Goal: Transaction & Acquisition: Purchase product/service

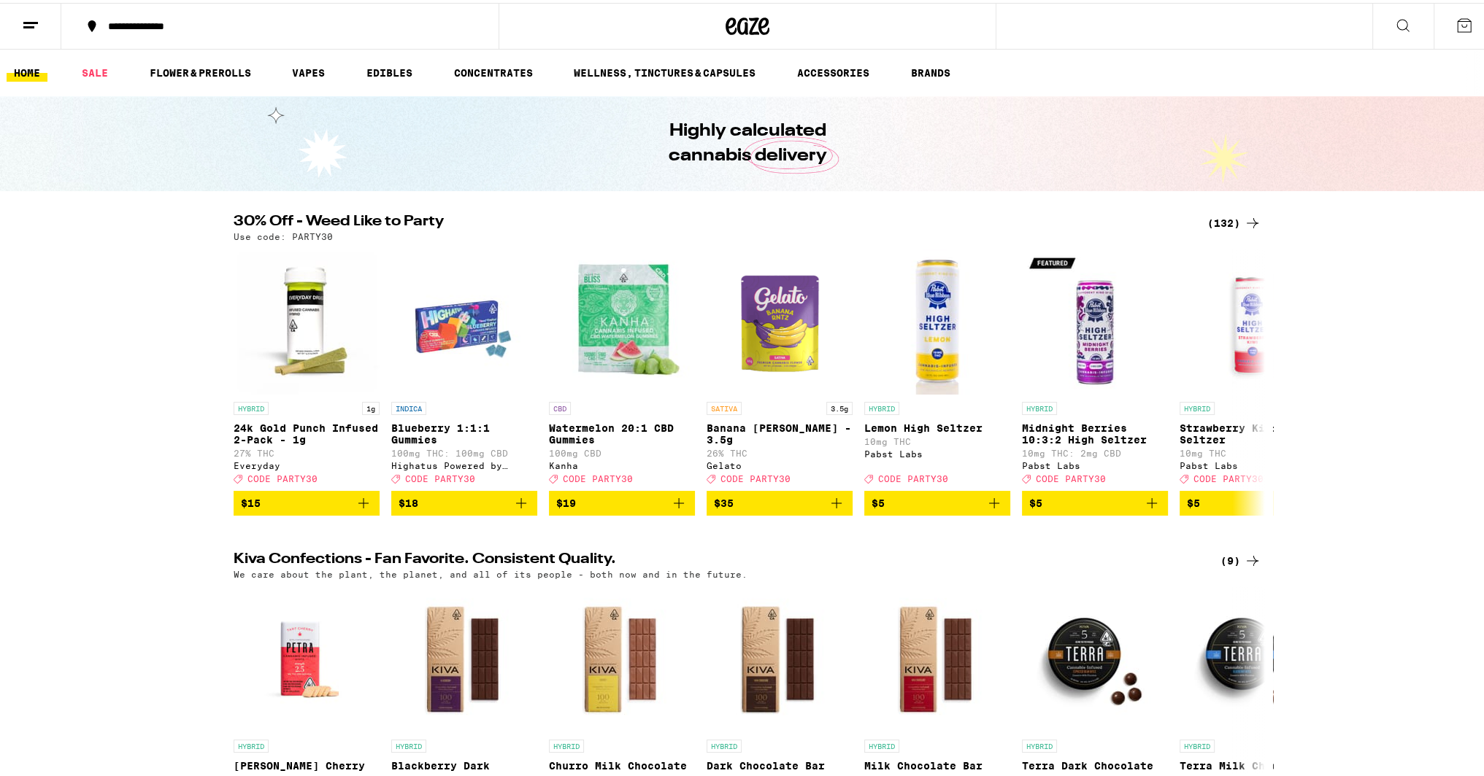
click at [285, 66] on ul "HOME SALE FLOWER & PREROLLS VAPES EDIBLES CONCENTRATES WELLNESS, TINCTURES & CA…" at bounding box center [747, 70] width 1495 height 47
click at [307, 77] on link "VAPES" at bounding box center [308, 70] width 47 height 18
click at [29, 71] on link "HOME" at bounding box center [27, 70] width 41 height 18
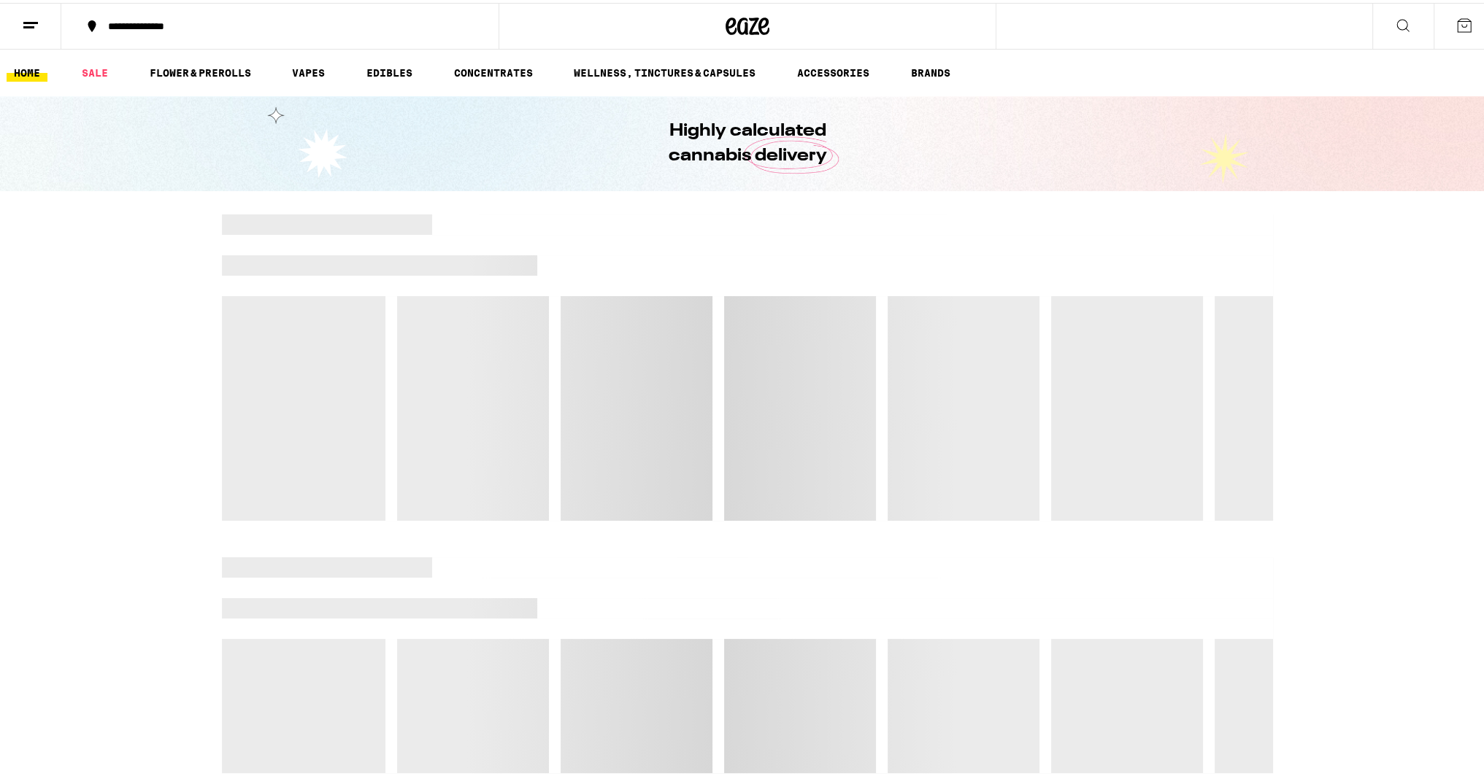
click at [1394, 23] on icon at bounding box center [1403, 23] width 18 height 18
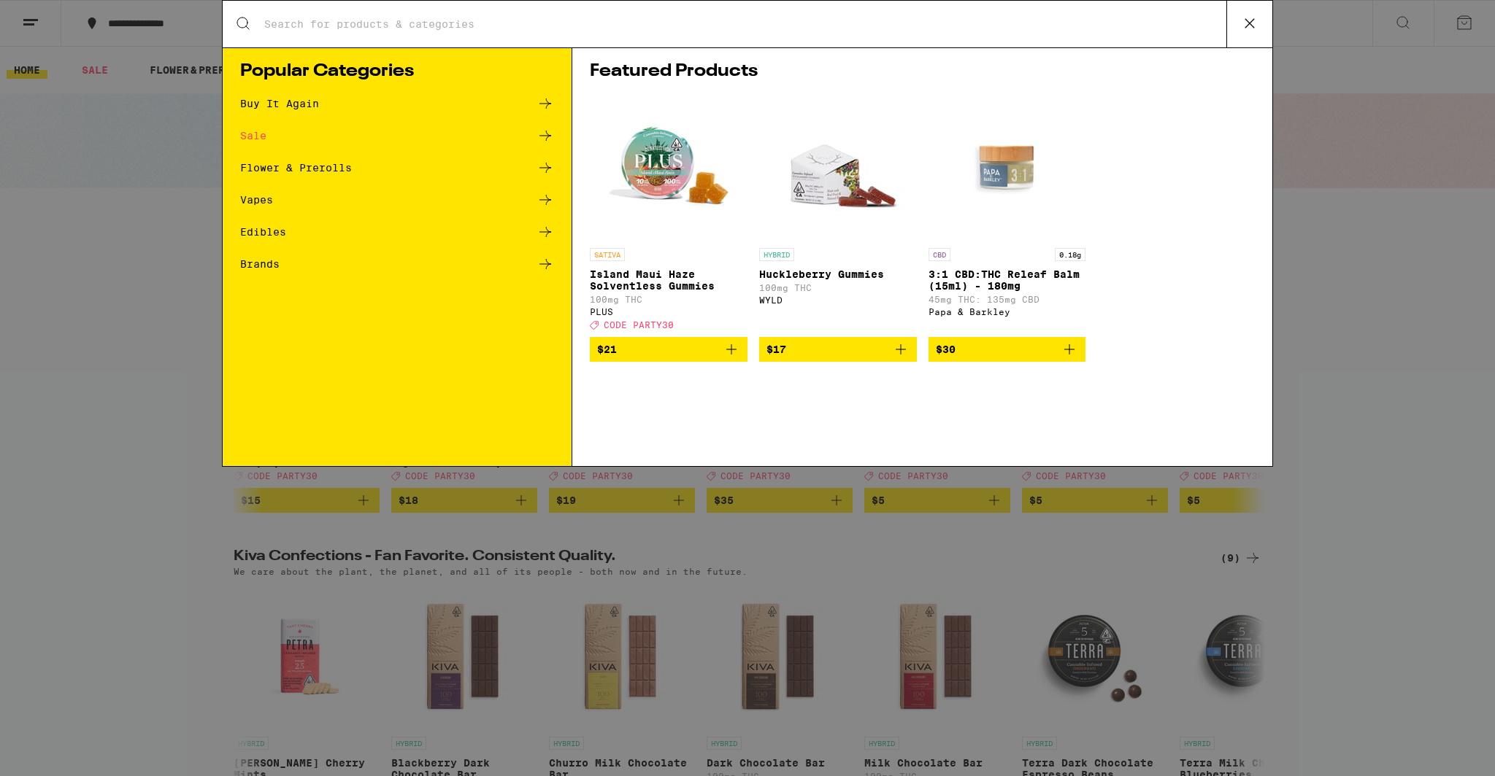
click at [552, 33] on div "Search for Products" at bounding box center [747, 24] width 1049 height 47
click at [538, 24] on input "Search for Products" at bounding box center [744, 24] width 963 height 13
click at [344, 29] on input "Search for Products" at bounding box center [744, 24] width 963 height 13
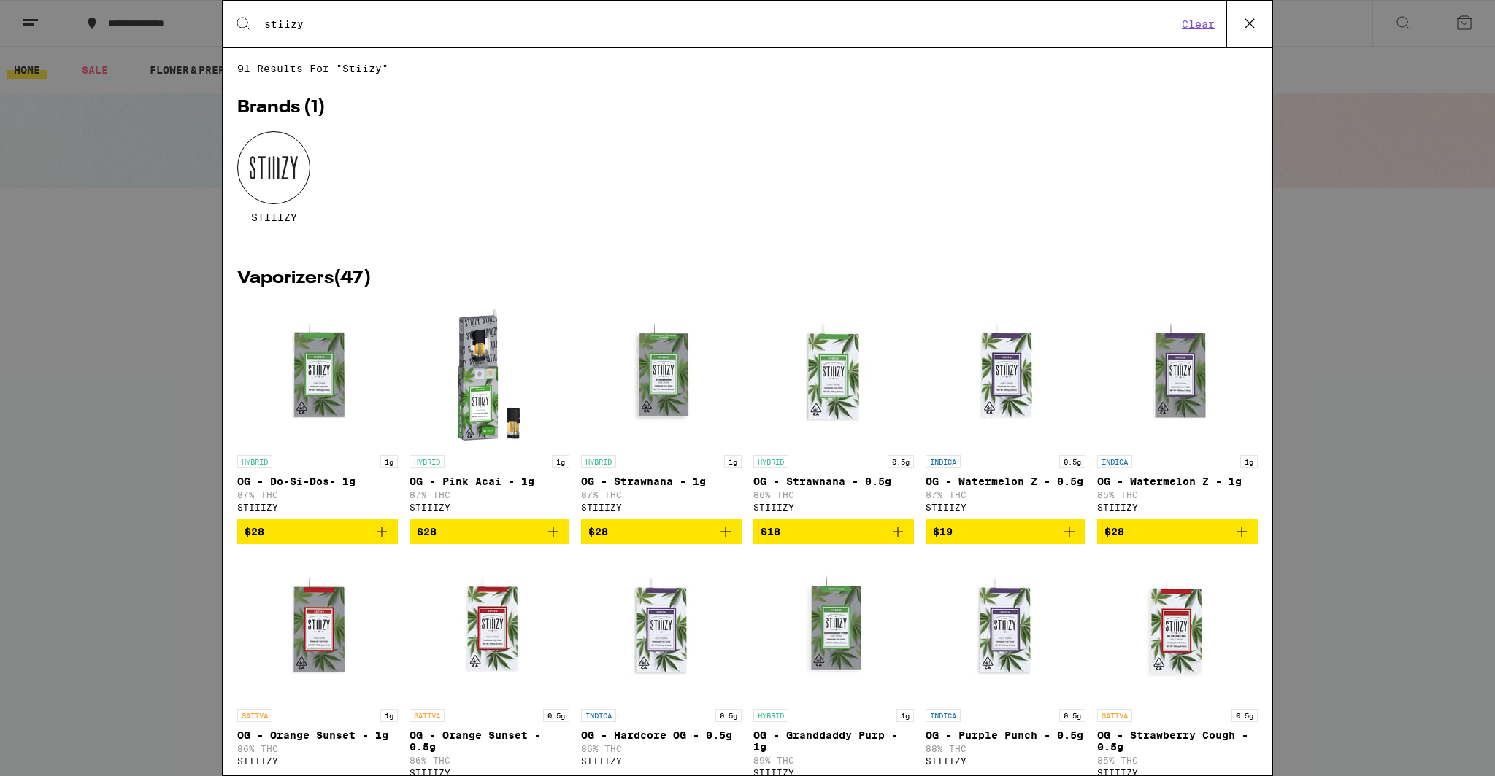
type input "stiizy"
click at [273, 177] on div at bounding box center [273, 167] width 73 height 73
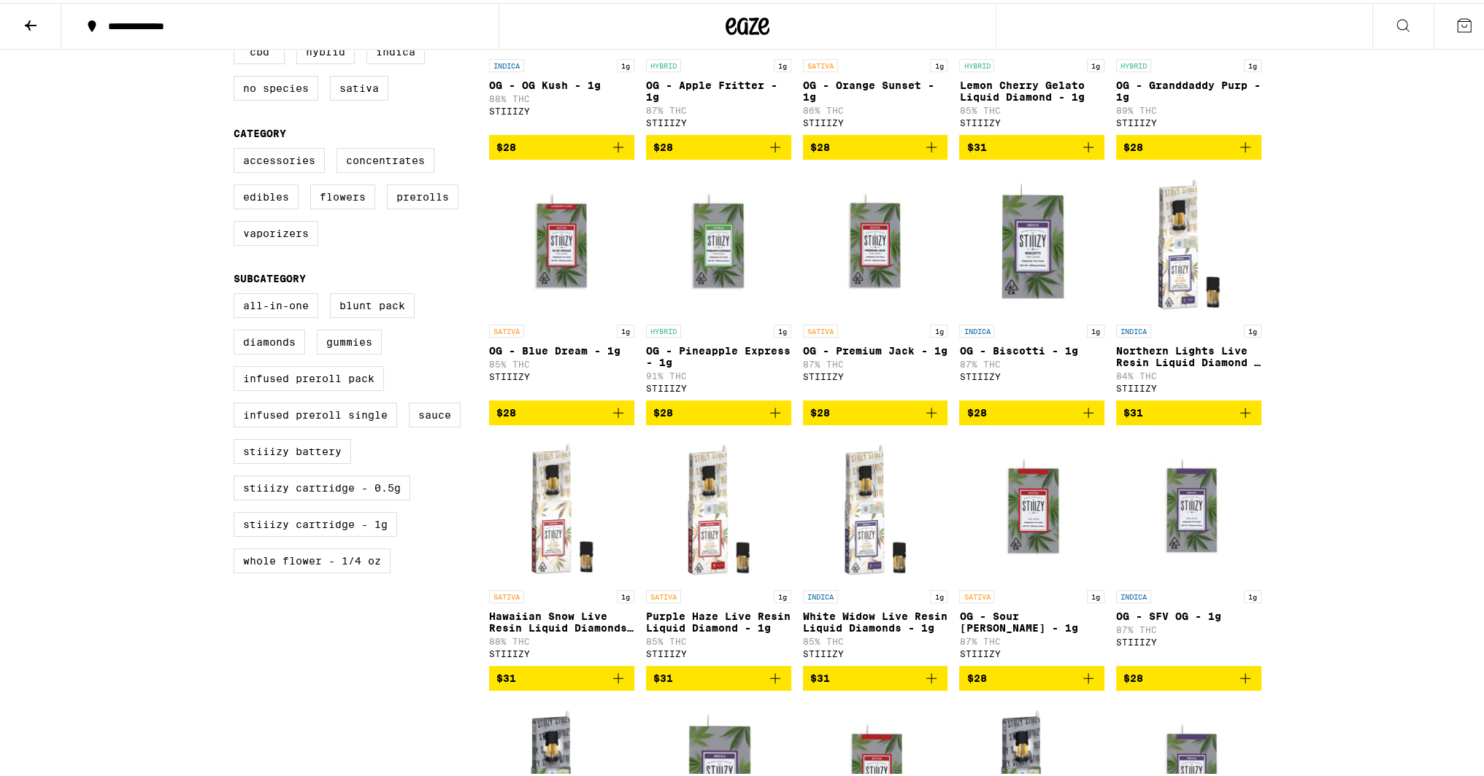
scroll to position [584, 0]
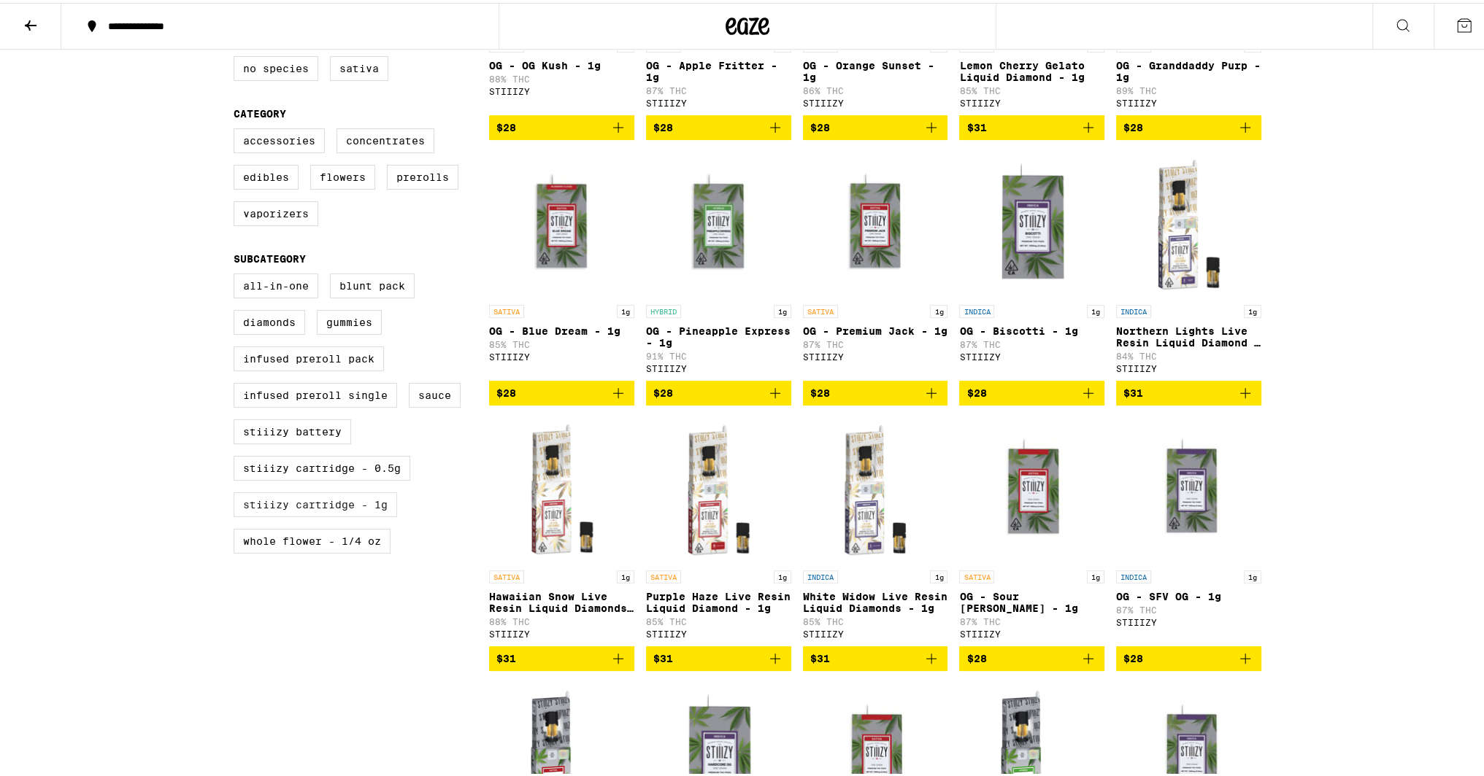
click at [349, 514] on label "STIIIZY Cartridge - 1g" at bounding box center [315, 502] width 163 height 25
click at [237, 274] on input "STIIIZY Cartridge - 1g" at bounding box center [236, 273] width 1 height 1
checkbox input "true"
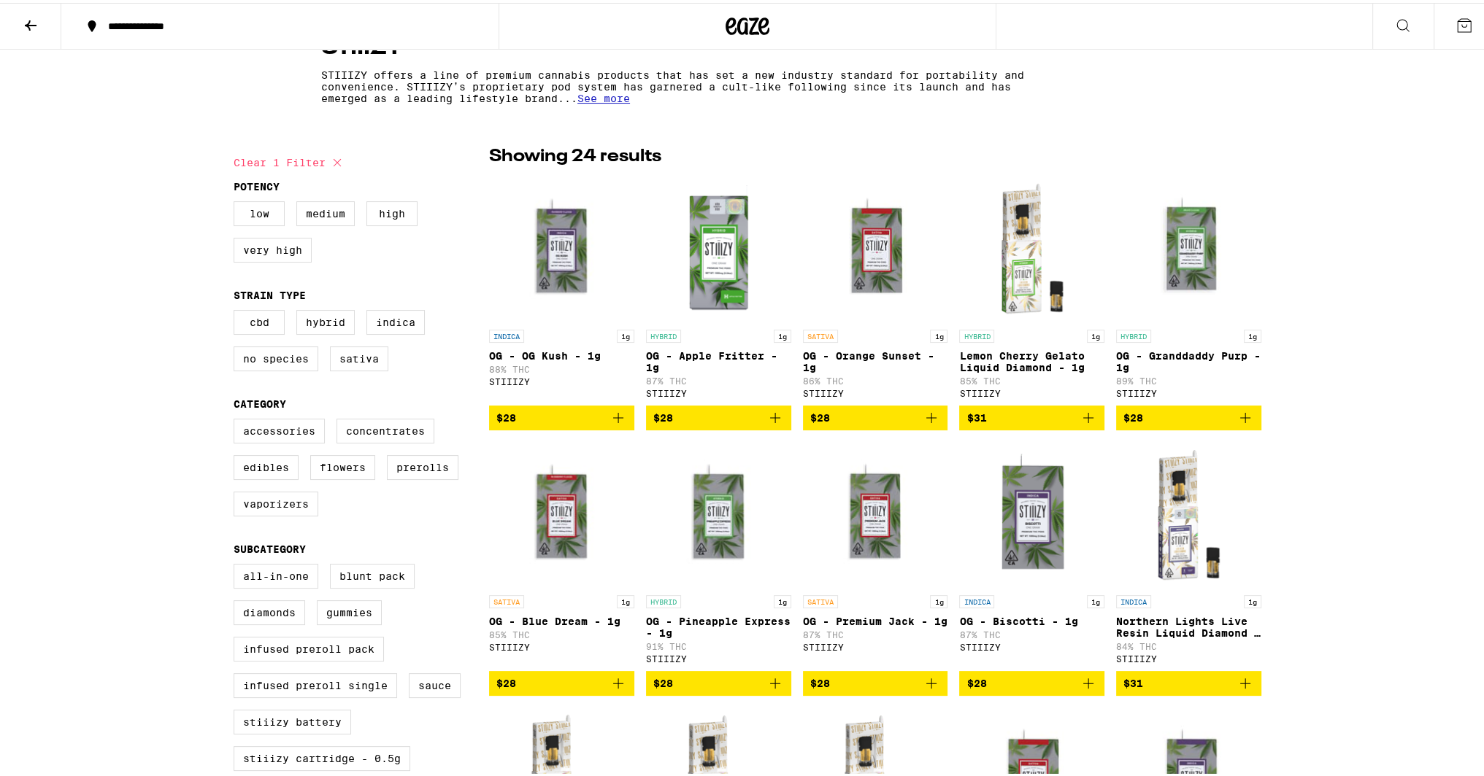
scroll to position [292, 0]
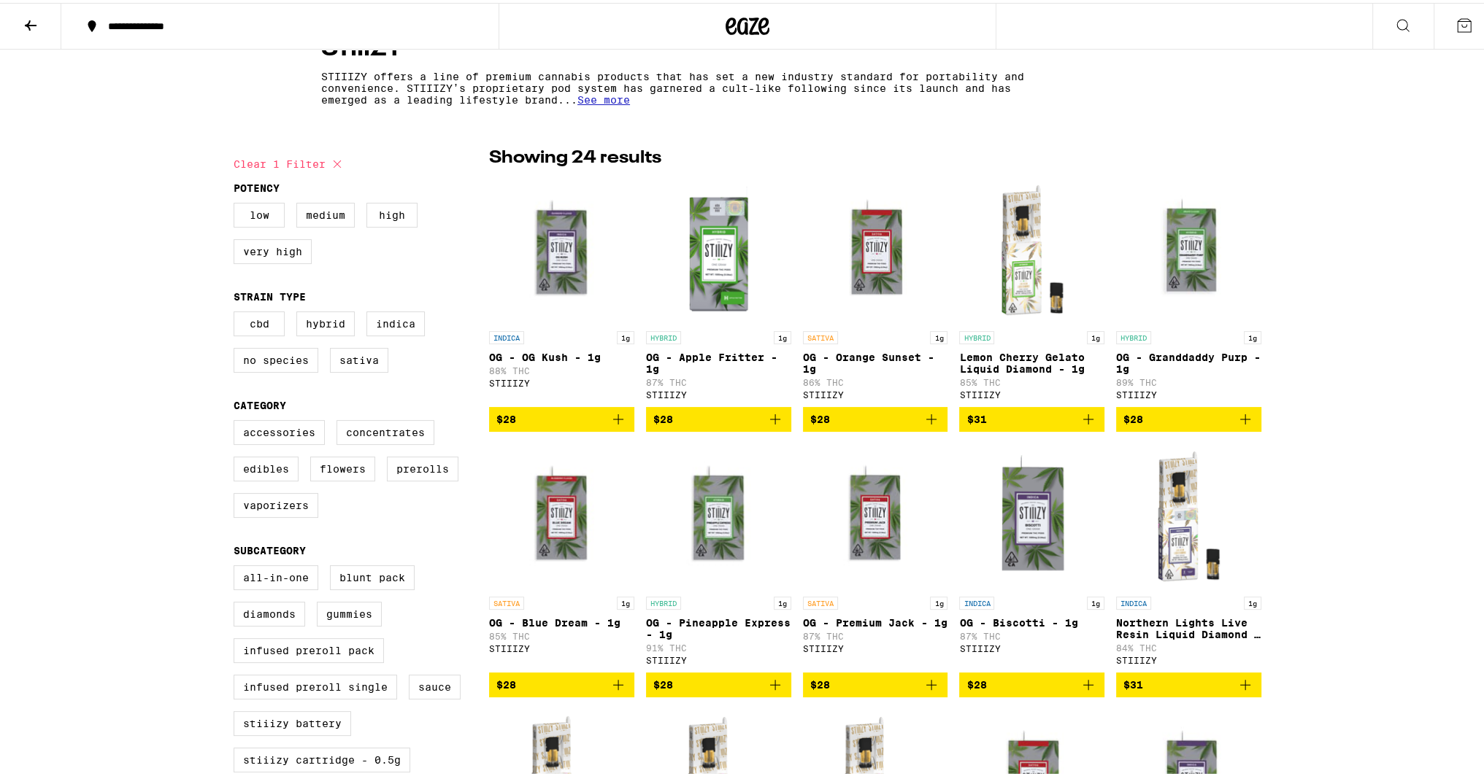
click at [768, 421] on icon "Add to bag" at bounding box center [775, 417] width 18 height 18
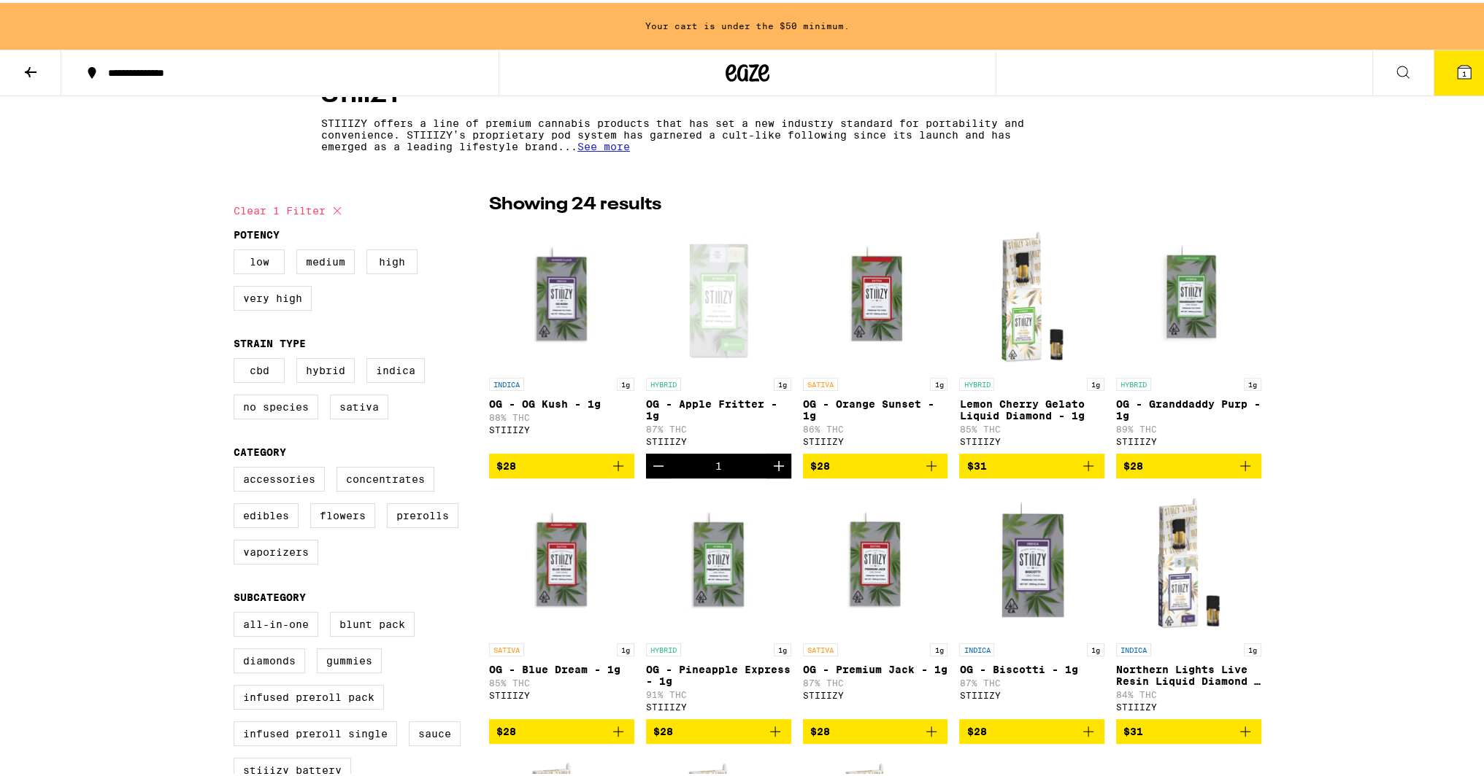
scroll to position [339, 0]
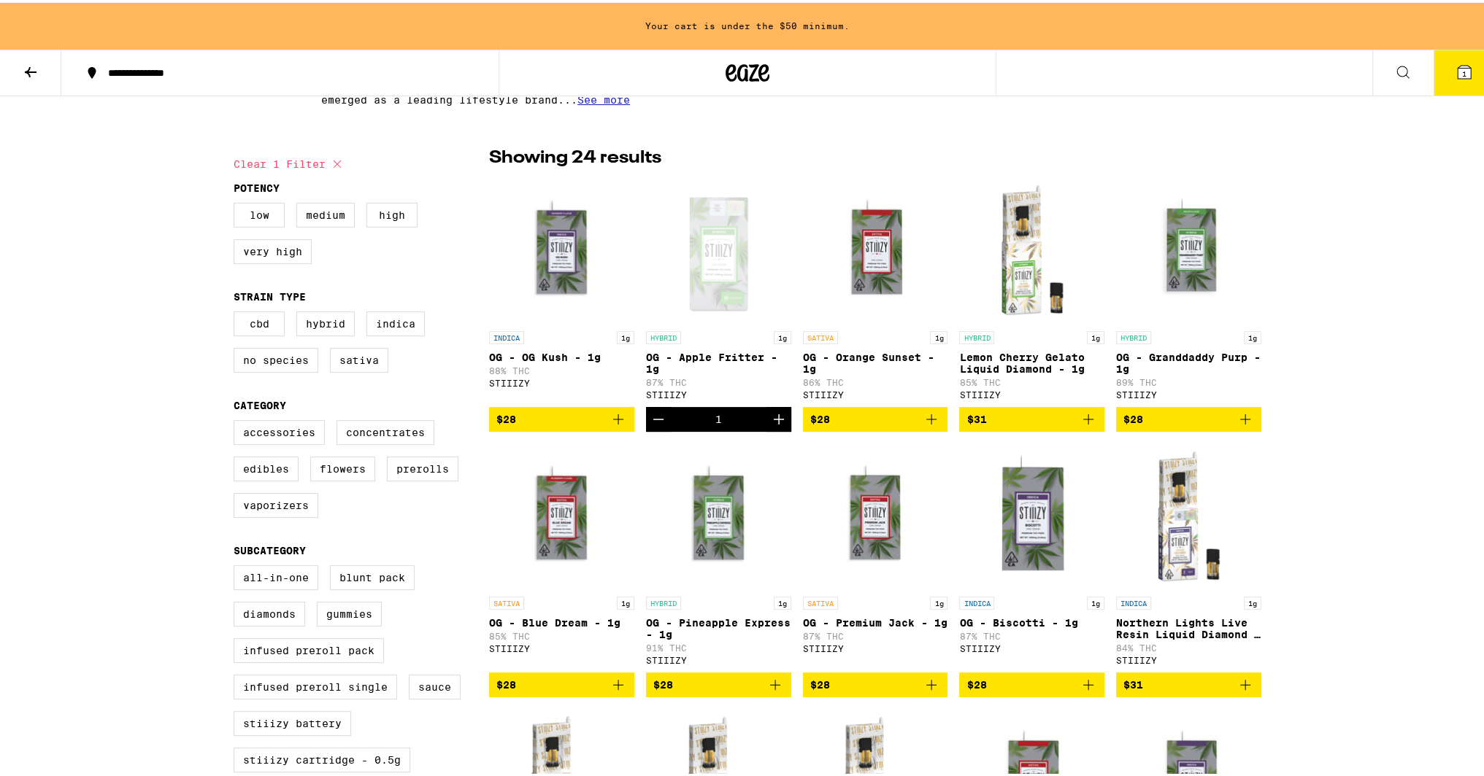
click at [618, 691] on icon "Add to bag" at bounding box center [618, 683] width 18 height 18
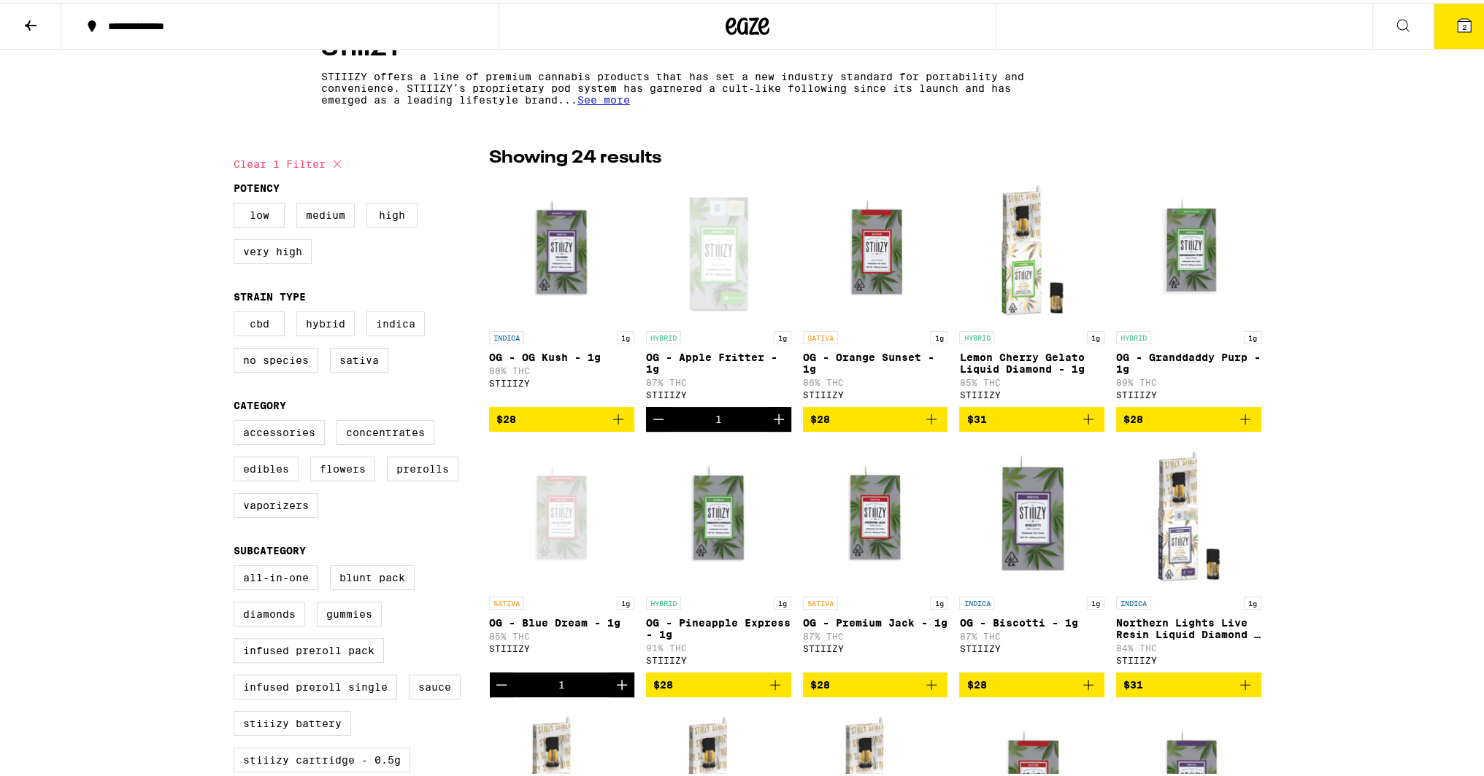
click at [612, 424] on icon "Add to bag" at bounding box center [618, 417] width 18 height 18
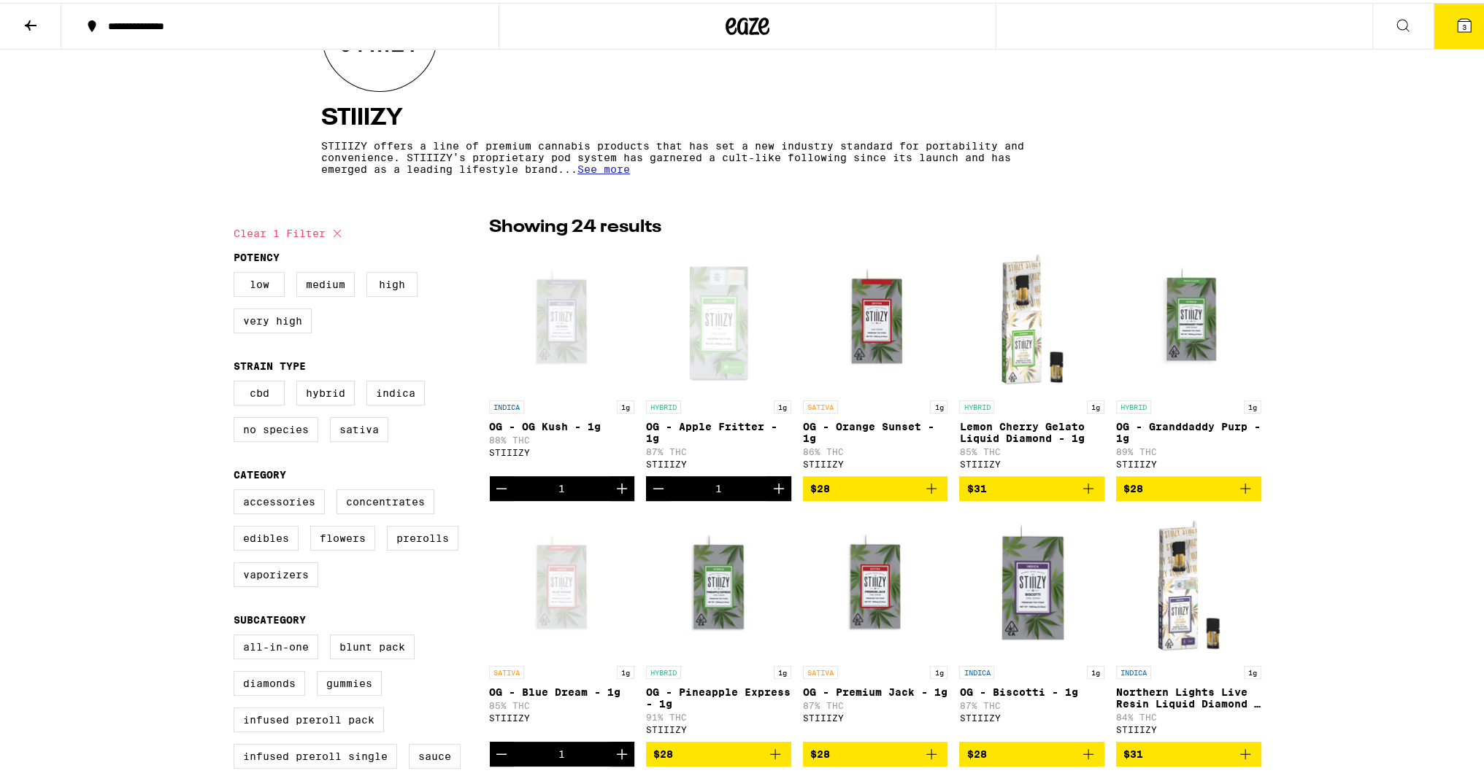
scroll to position [0, 0]
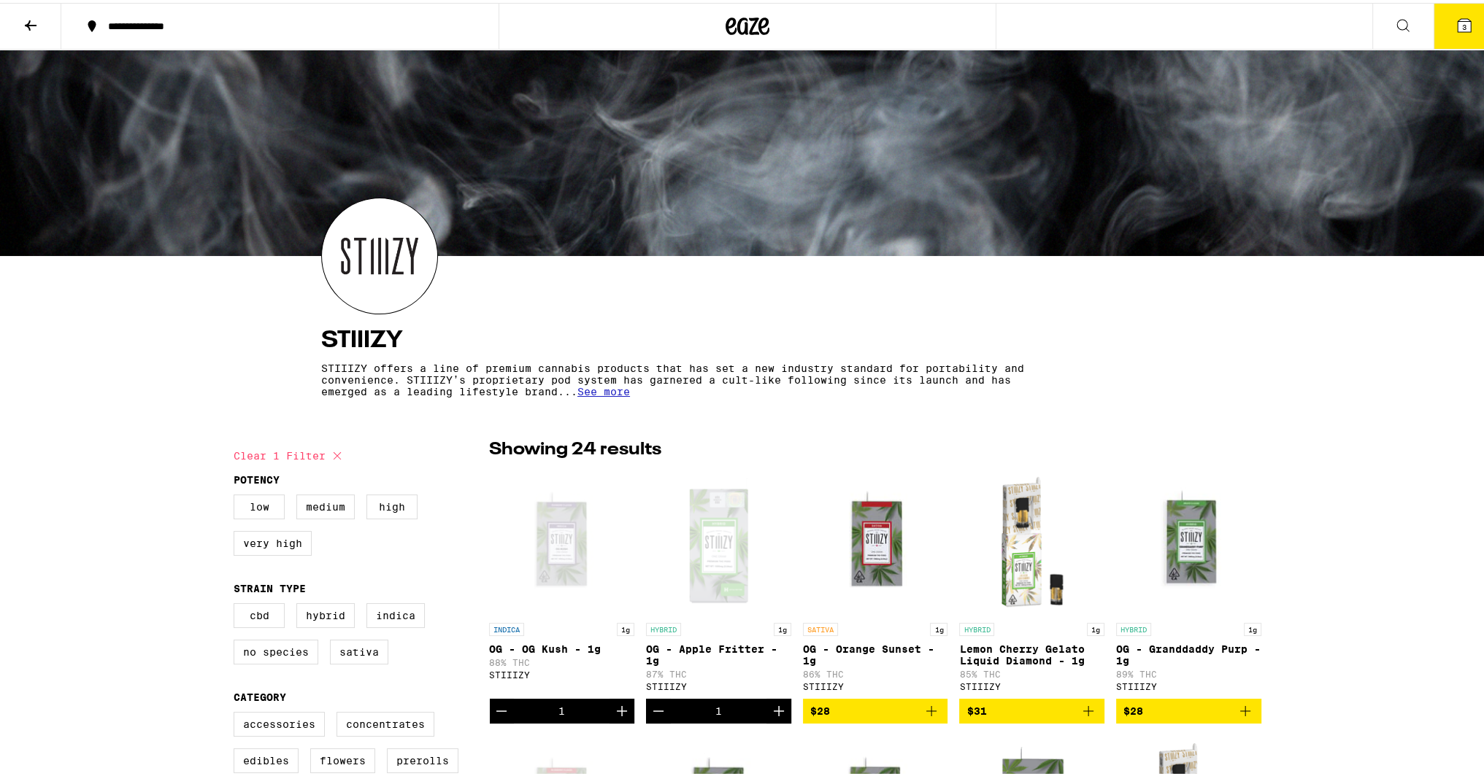
click at [29, 21] on icon at bounding box center [31, 23] width 12 height 10
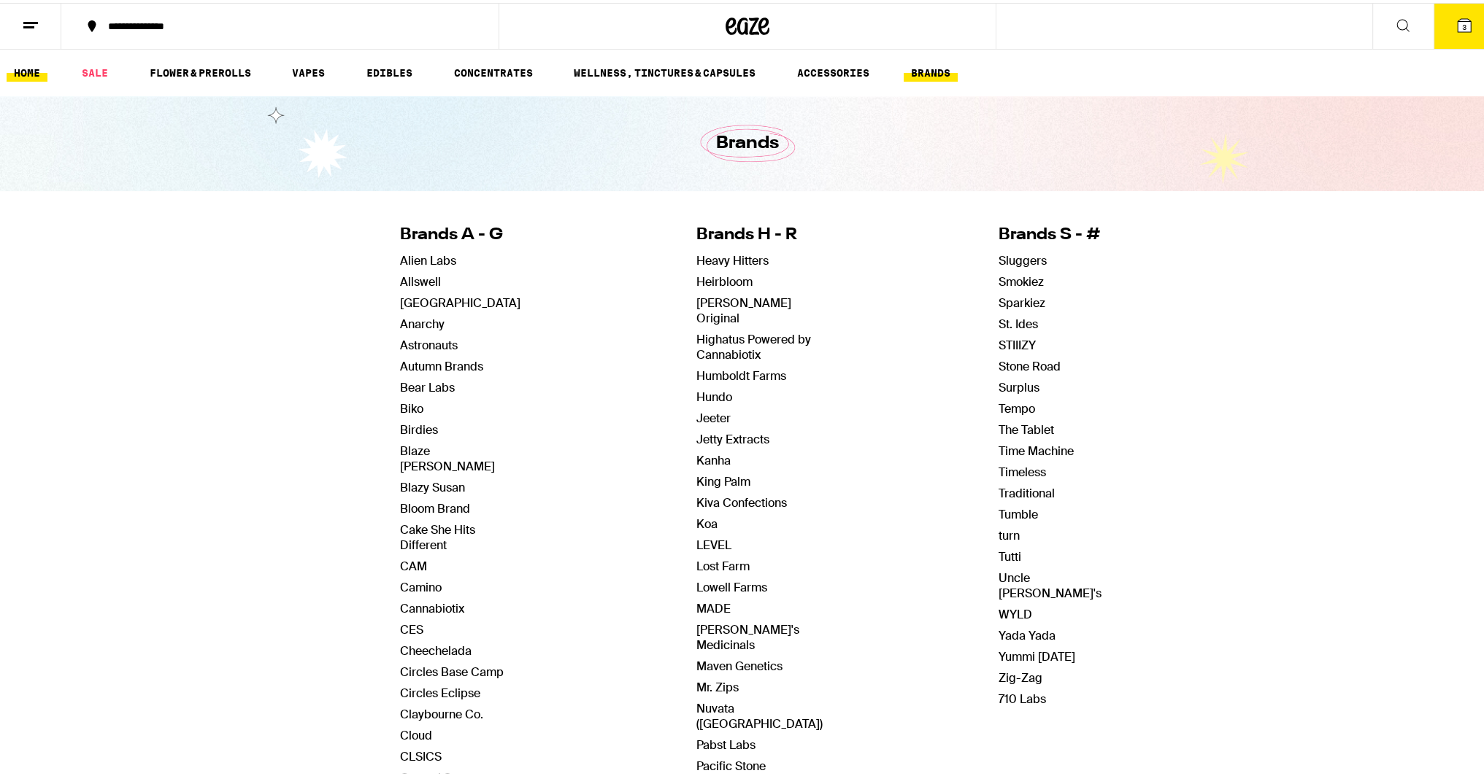
click at [42, 74] on link "HOME" at bounding box center [27, 70] width 41 height 18
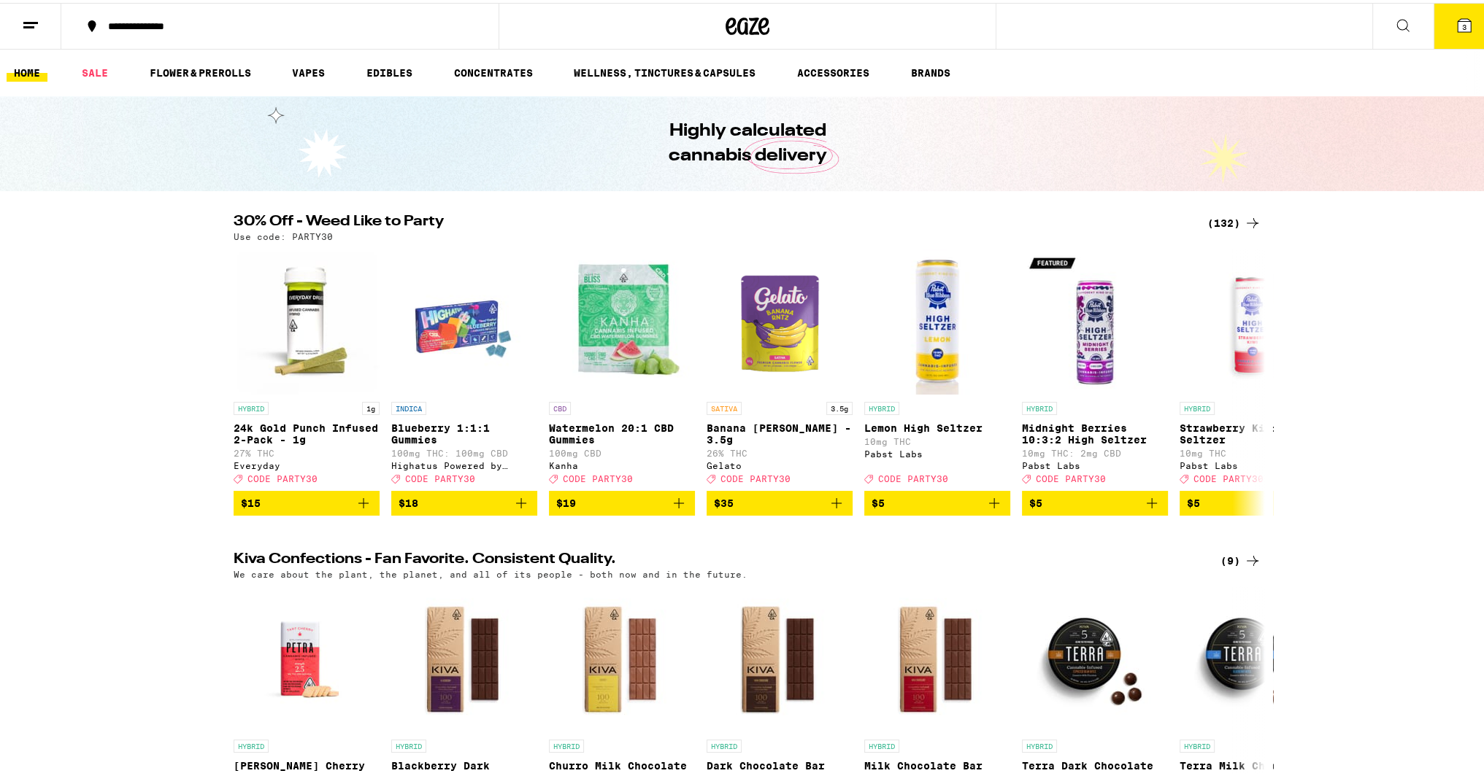
click at [1233, 224] on div "(132)" at bounding box center [1234, 221] width 54 height 18
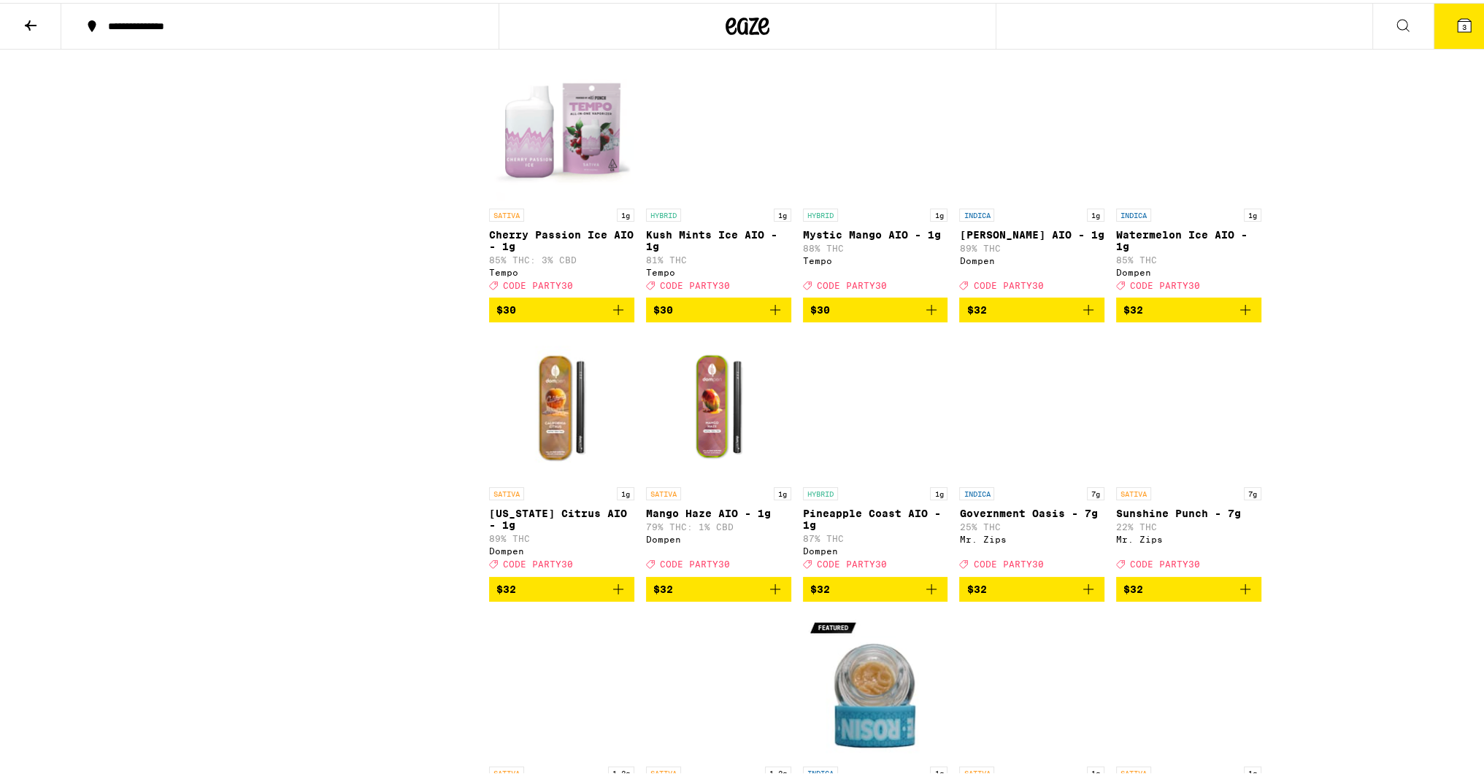
scroll to position [5254, 0]
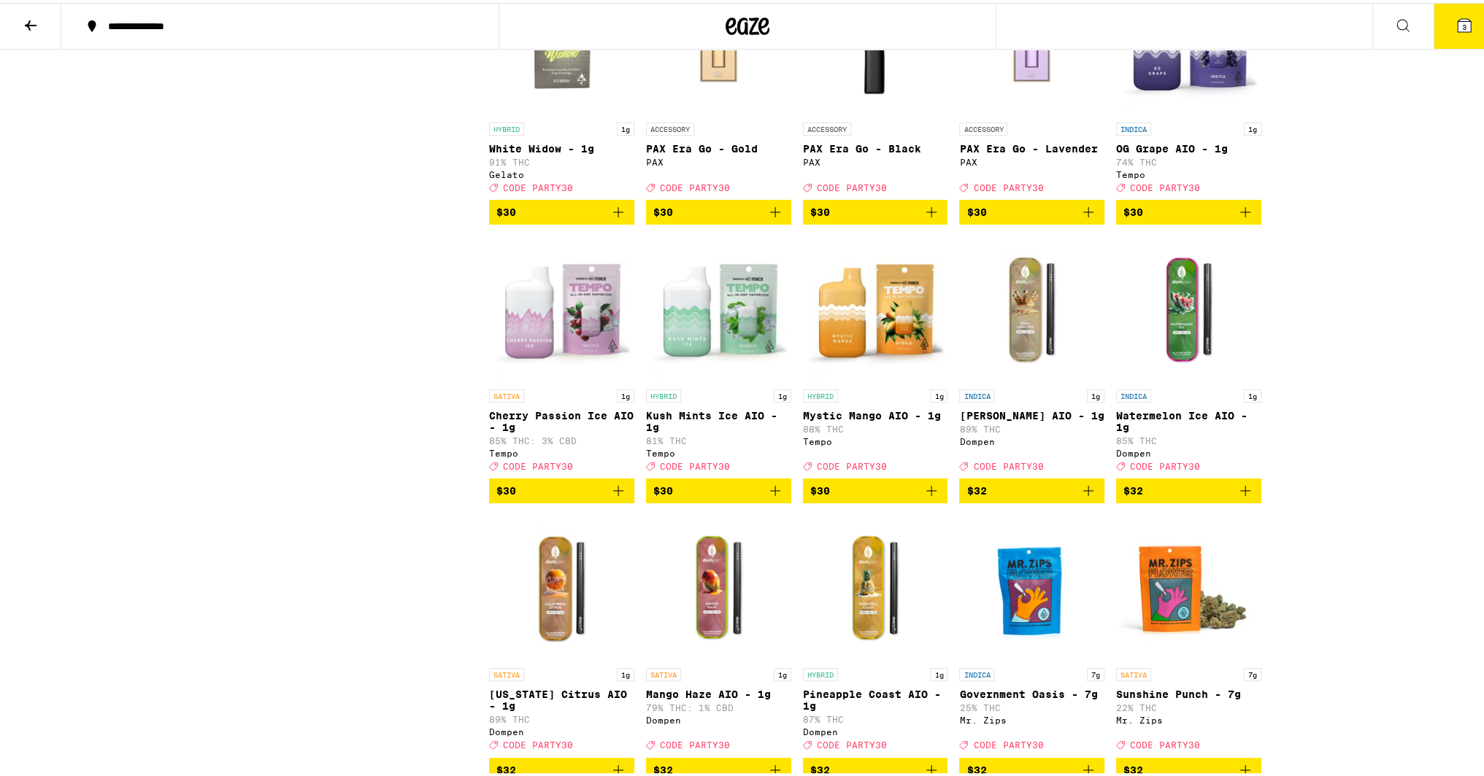
click at [928, 497] on icon "Add to bag" at bounding box center [931, 488] width 18 height 18
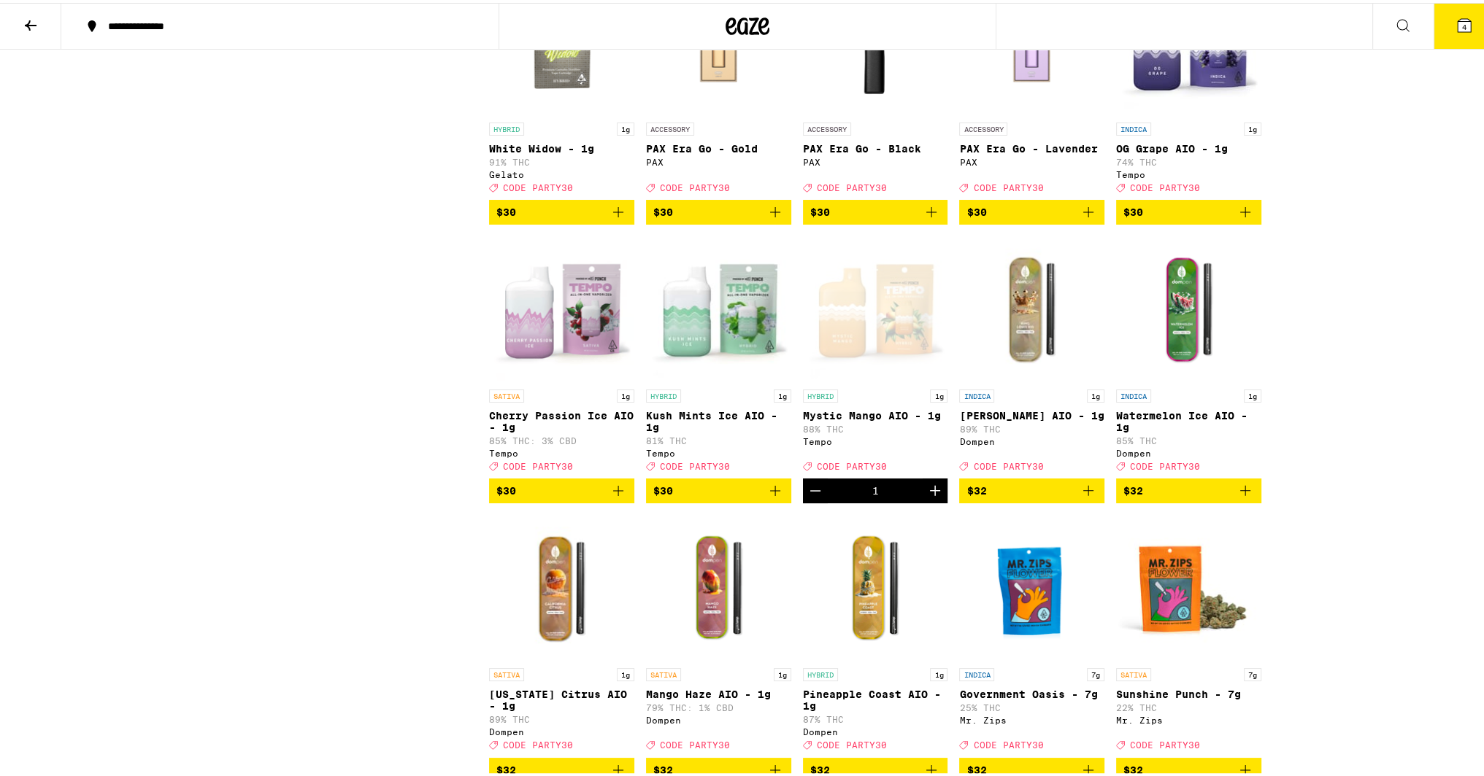
click at [1442, 28] on button "4" at bounding box center [1463, 23] width 61 height 45
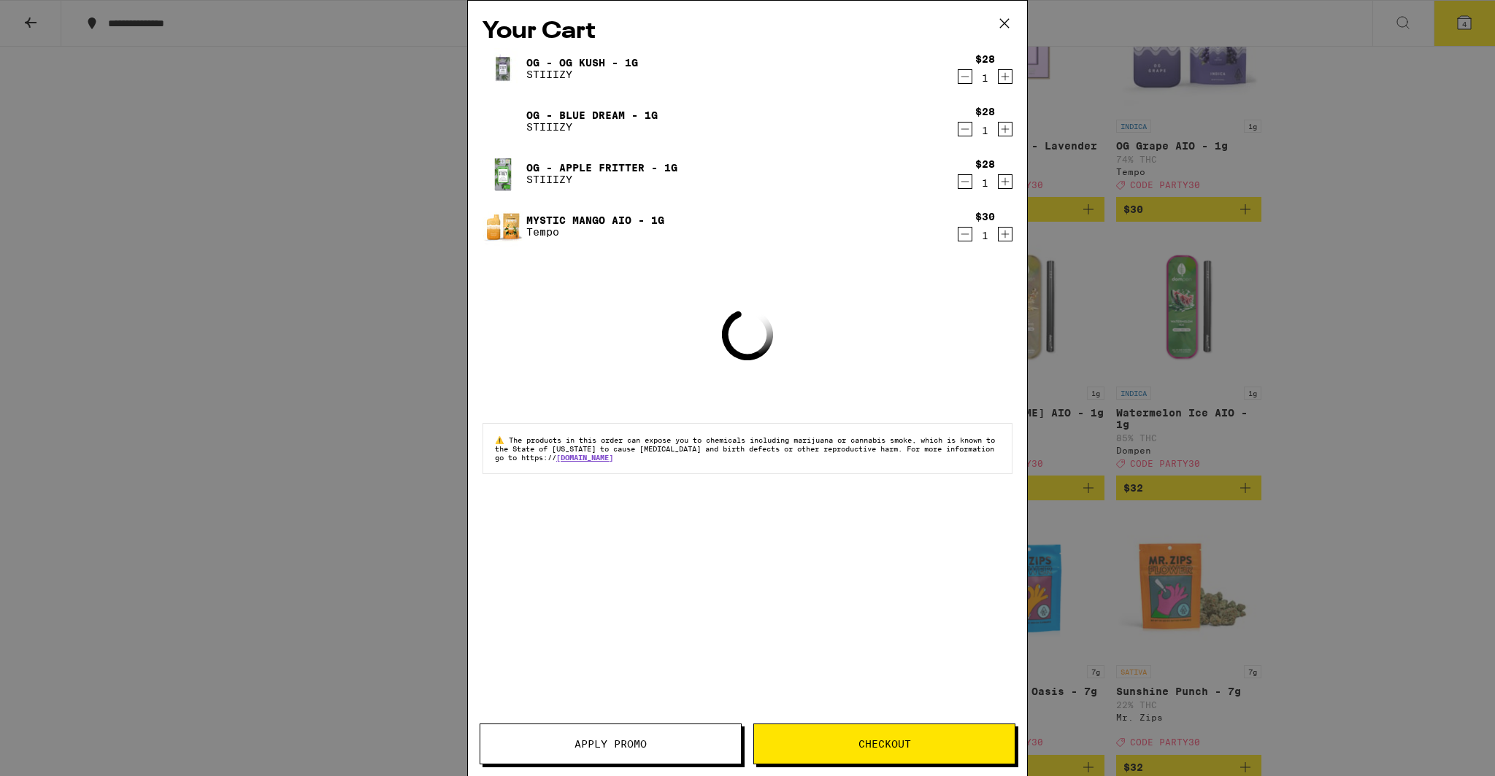
click at [610, 748] on span "Apply Promo" at bounding box center [610, 744] width 72 height 10
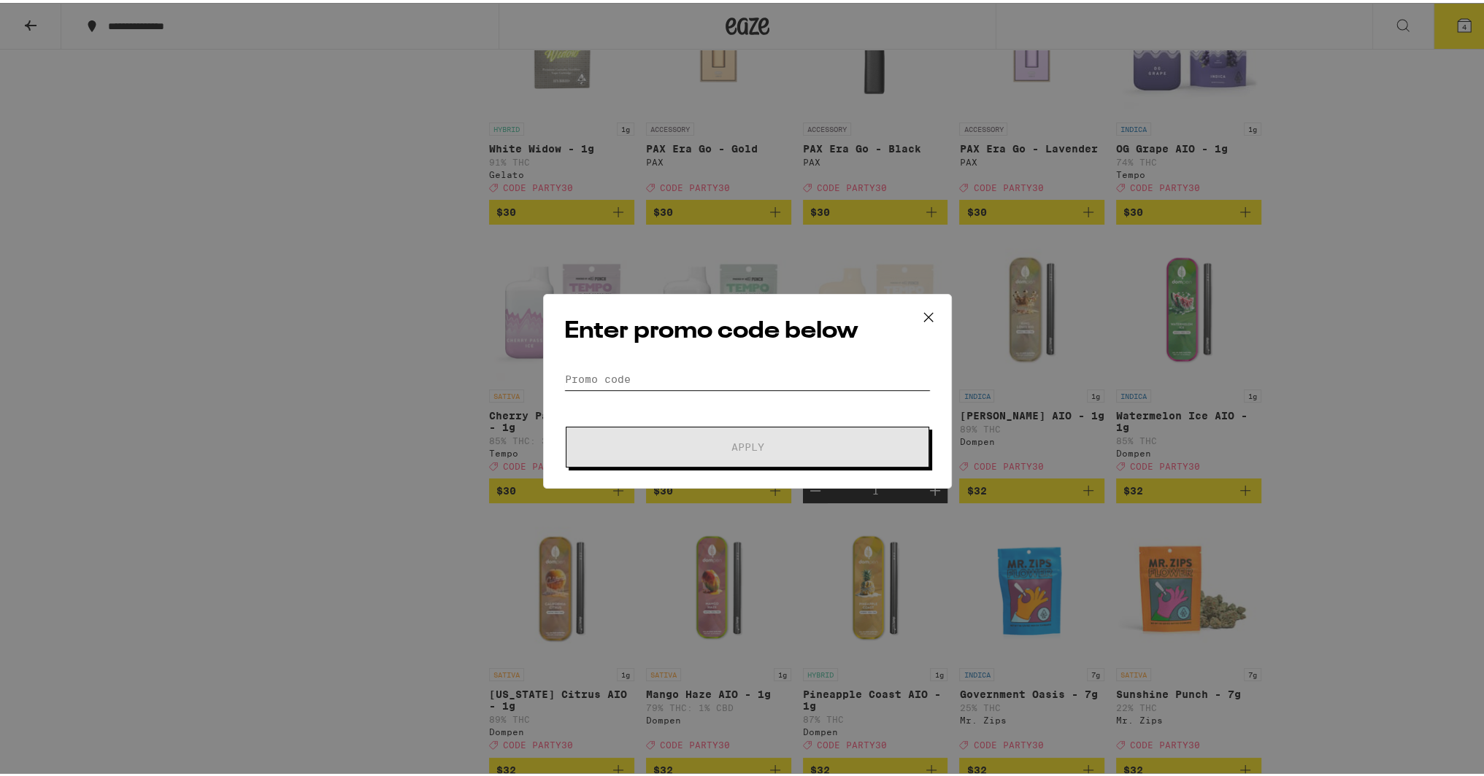
click at [690, 371] on input "Promo Code" at bounding box center [747, 377] width 366 height 22
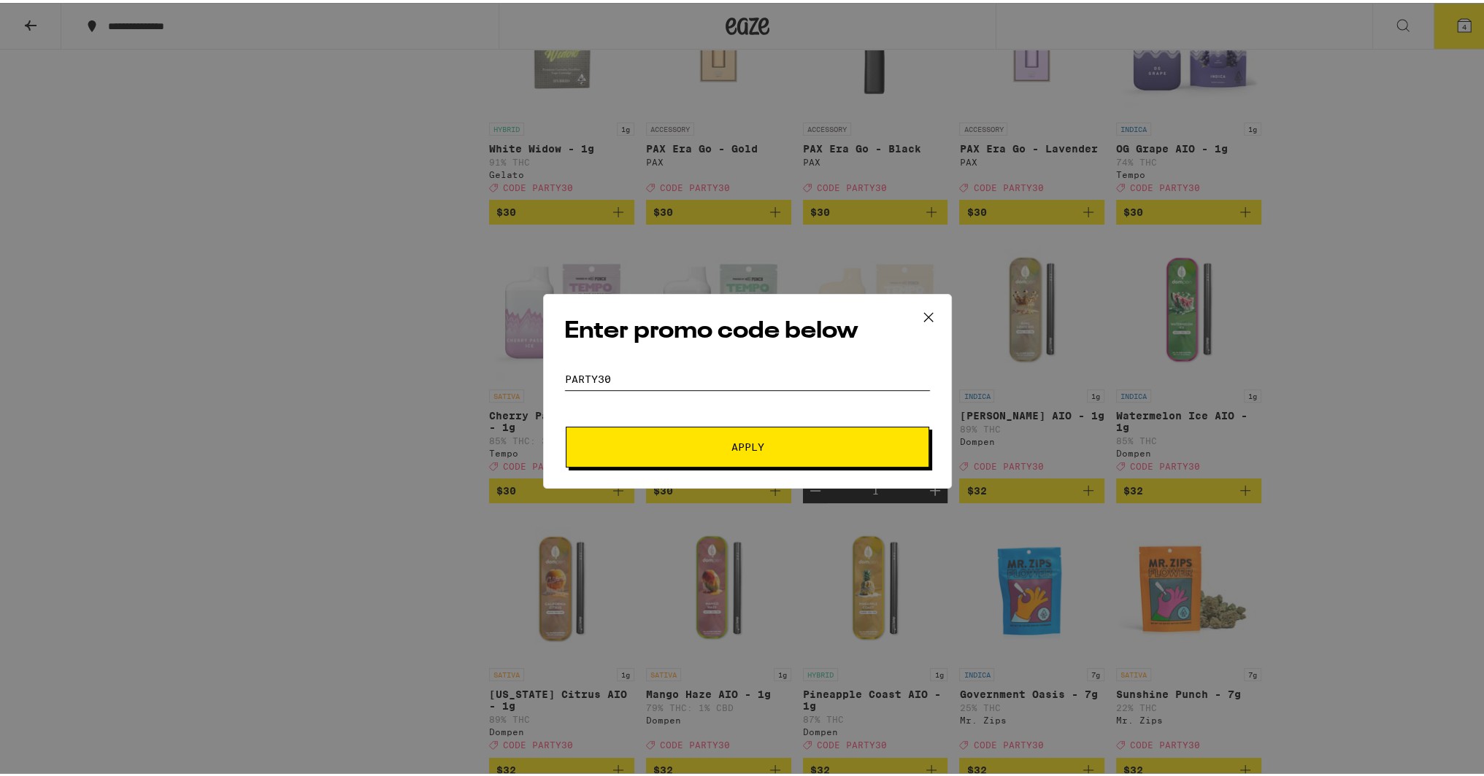
type input "party30"
click at [749, 450] on span "Apply" at bounding box center [747, 444] width 33 height 10
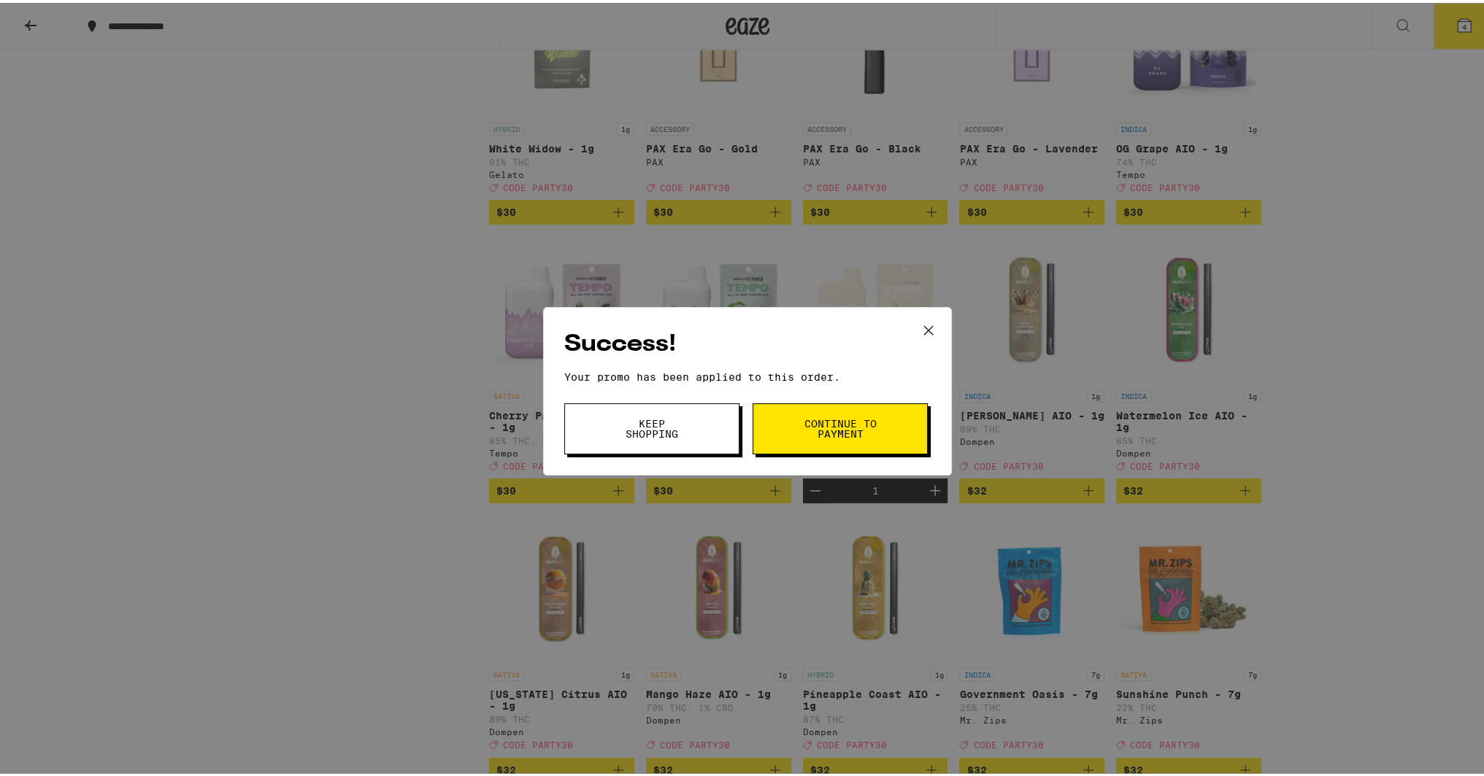
click at [797, 441] on button "Continue to payment" at bounding box center [839, 426] width 175 height 51
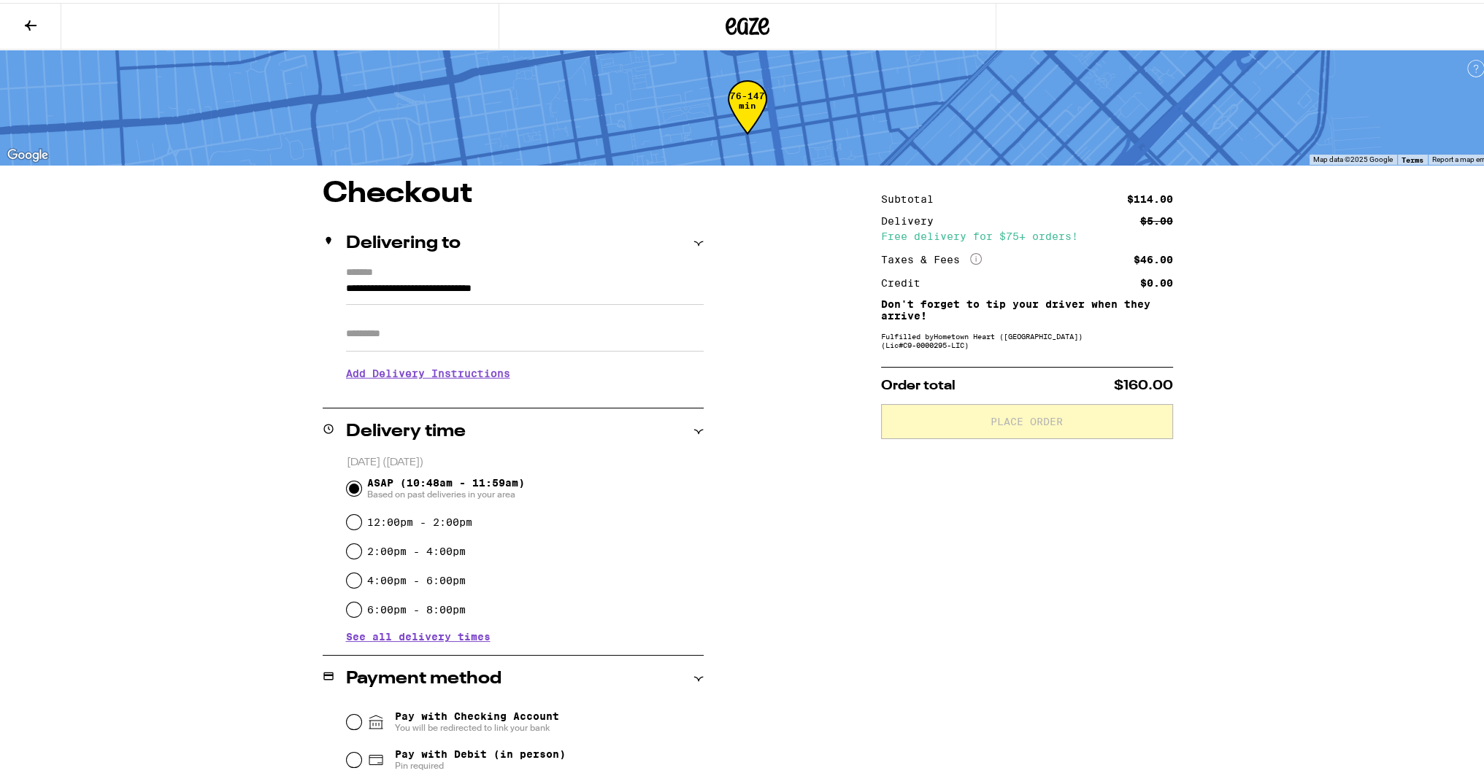
click at [435, 374] on h3 "Add Delivery Instructions" at bounding box center [525, 371] width 358 height 34
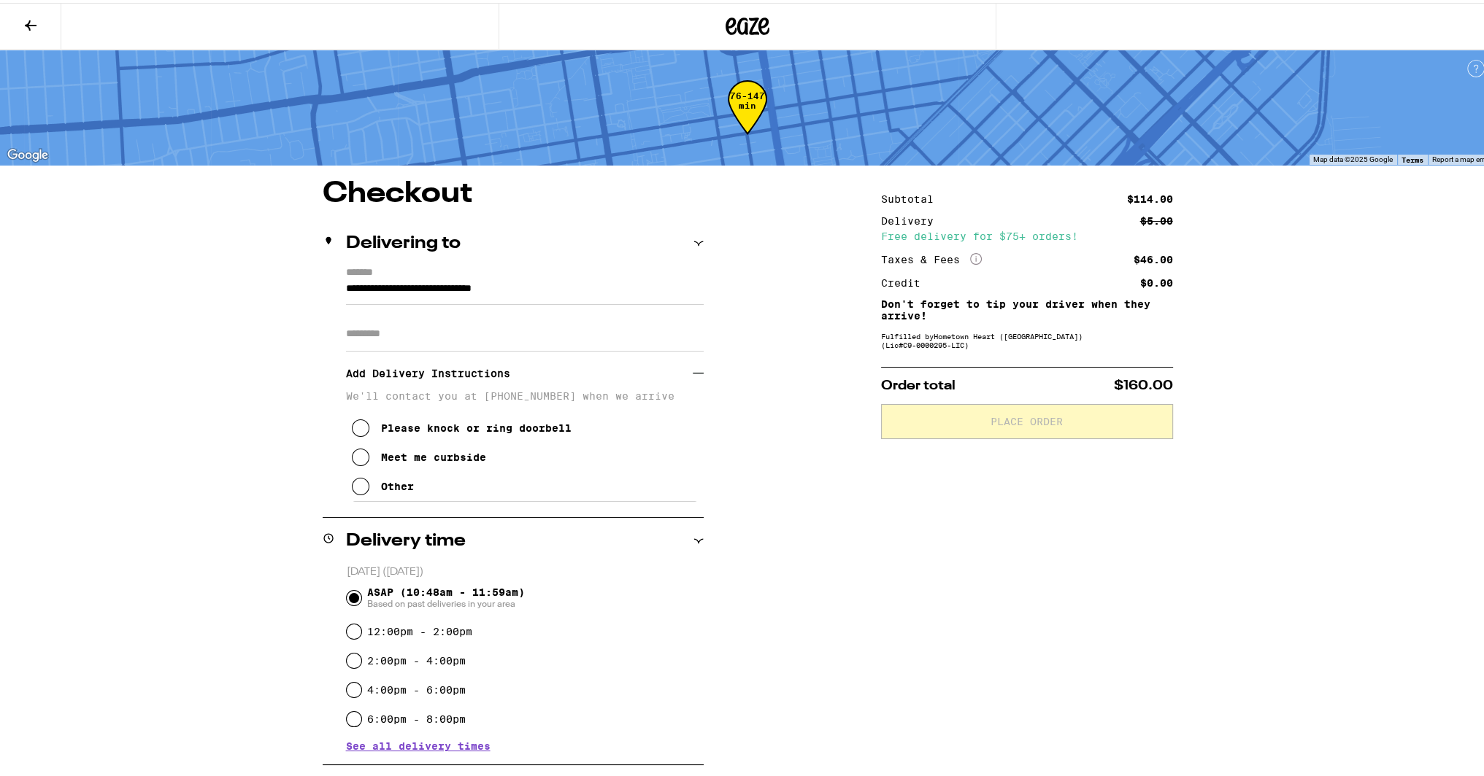
click at [401, 336] on input "Apt/Suite" at bounding box center [525, 331] width 358 height 35
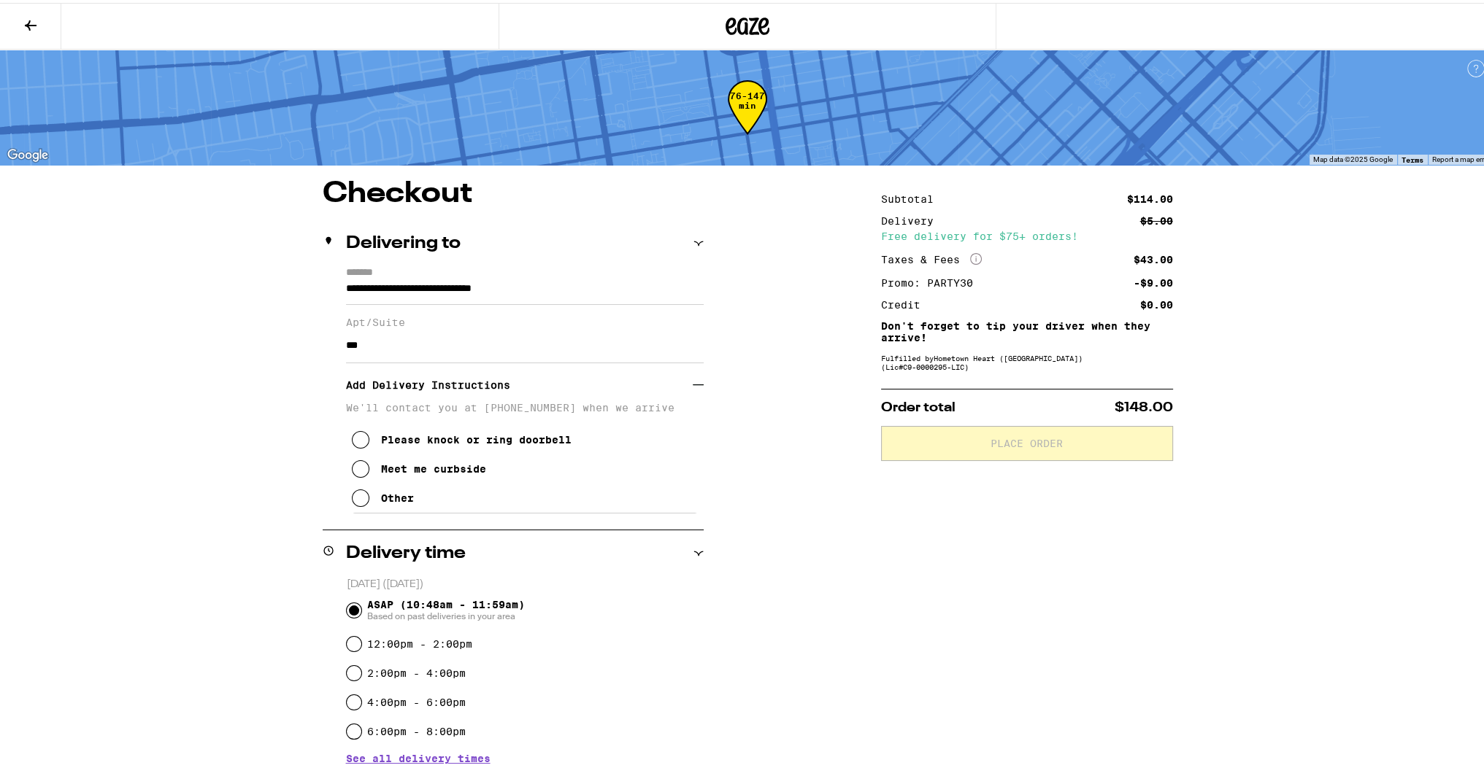
type input "***"
click at [429, 433] on button "Please knock or ring doorbell" at bounding box center [462, 437] width 220 height 29
click at [390, 501] on div "Other" at bounding box center [397, 496] width 33 height 12
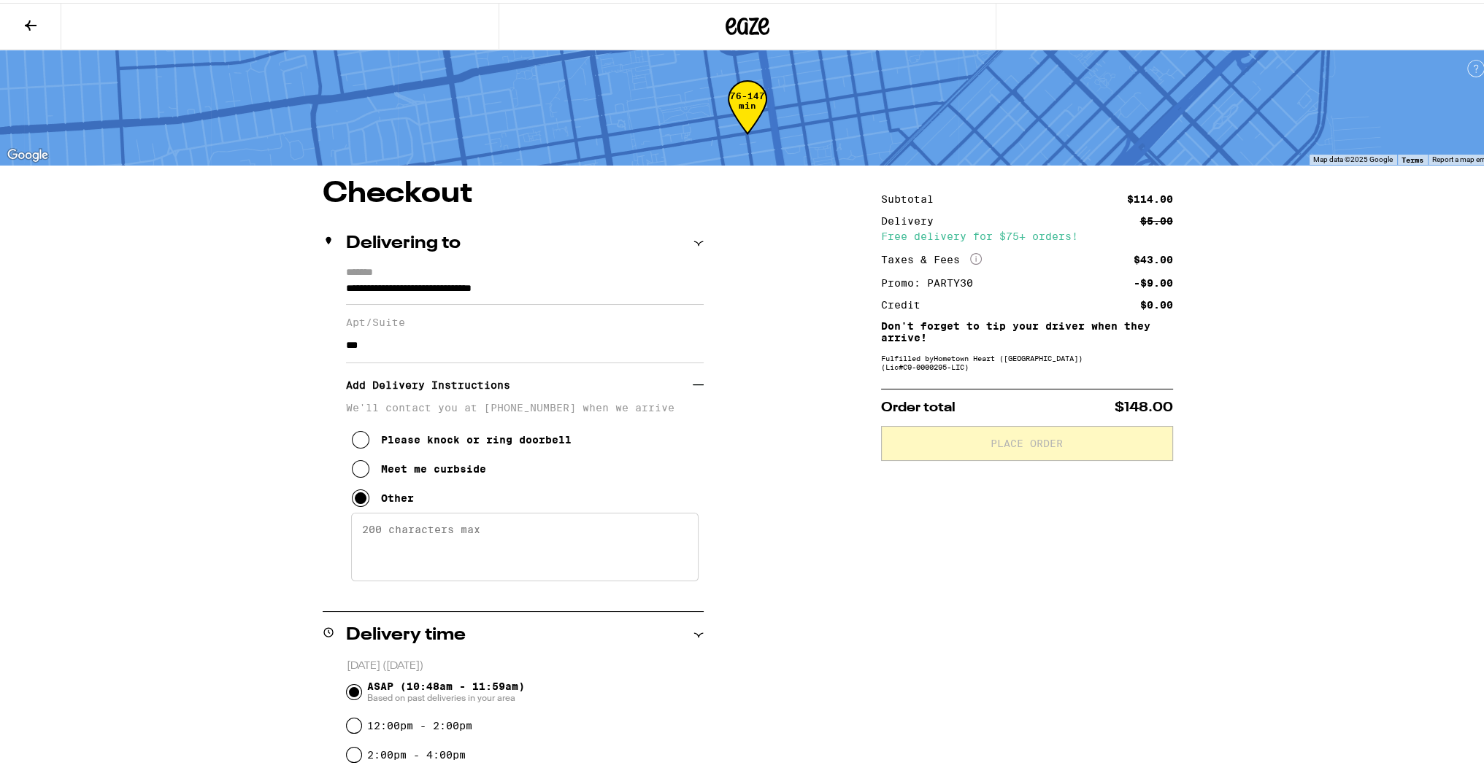
click at [399, 531] on textarea "Enter any other delivery instructions you want driver to know" at bounding box center [524, 544] width 347 height 69
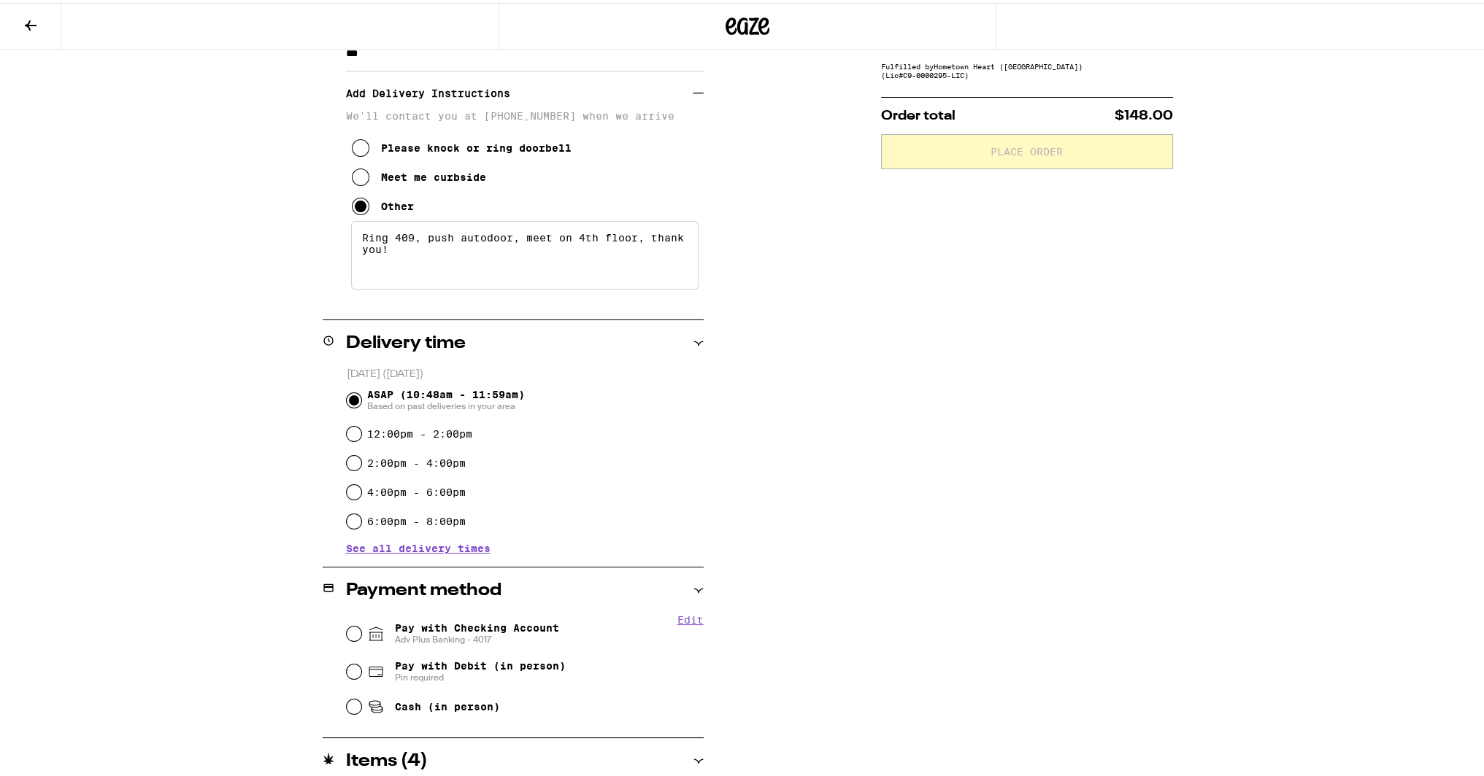
type textarea "Ring 409, push autodoor, meet on 4th floor, thank you!"
click at [464, 629] on span "Pay with Checking Account Adv Plus Banking - 4017" at bounding box center [477, 631] width 164 height 23
click at [361, 629] on input "Pay with Checking Account Adv Plus Banking - 4017" at bounding box center [354, 631] width 15 height 15
radio input "true"
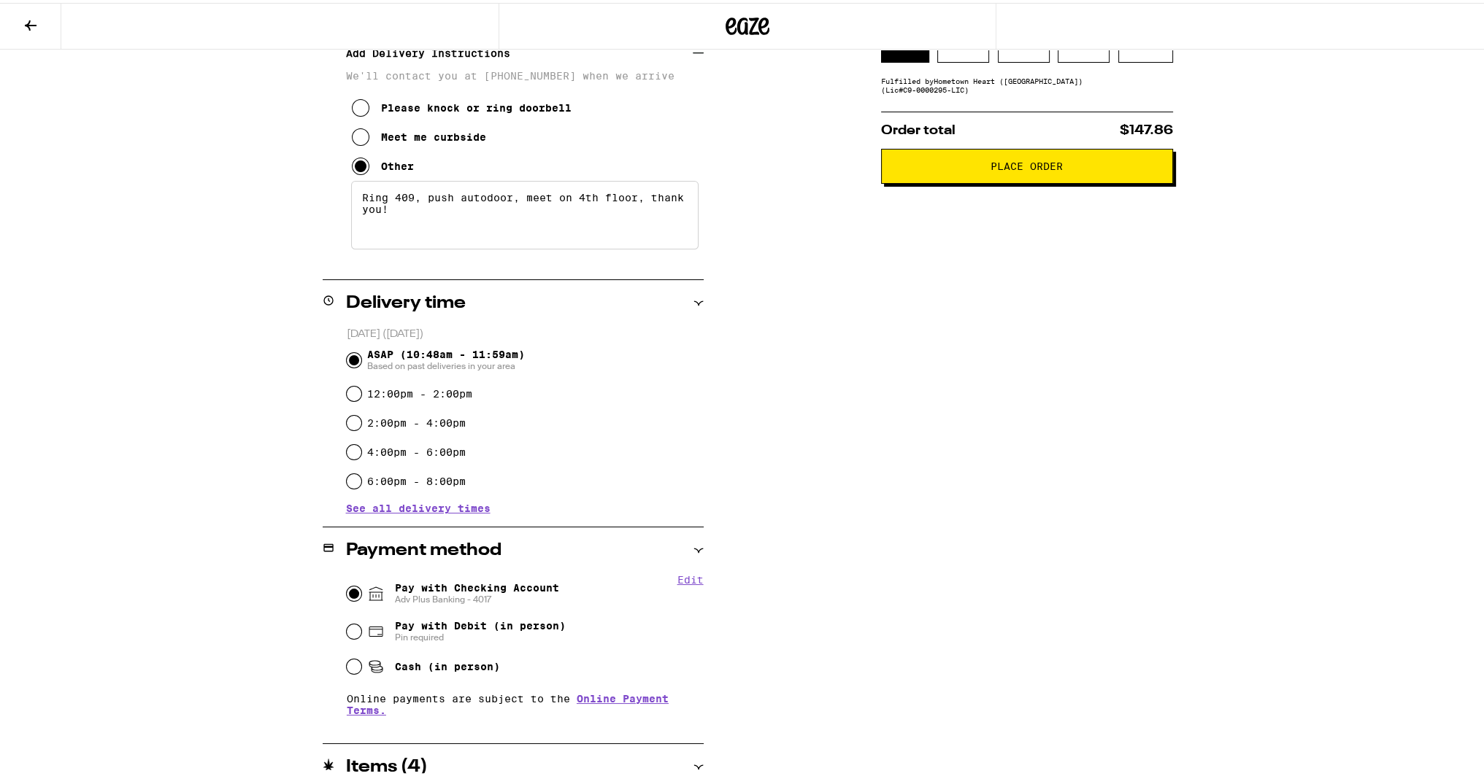
scroll to position [43, 0]
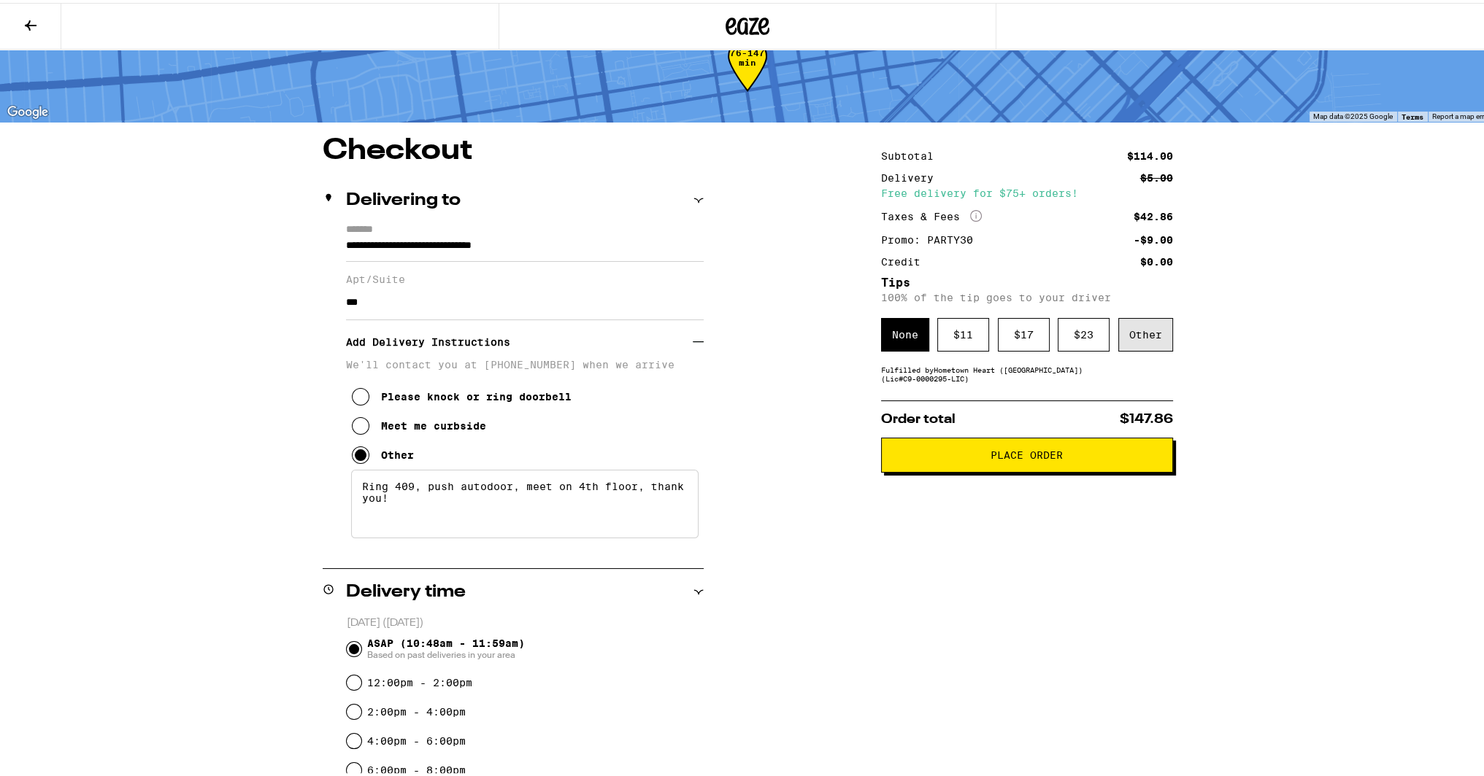
click at [1125, 336] on div "Other" at bounding box center [1145, 332] width 55 height 34
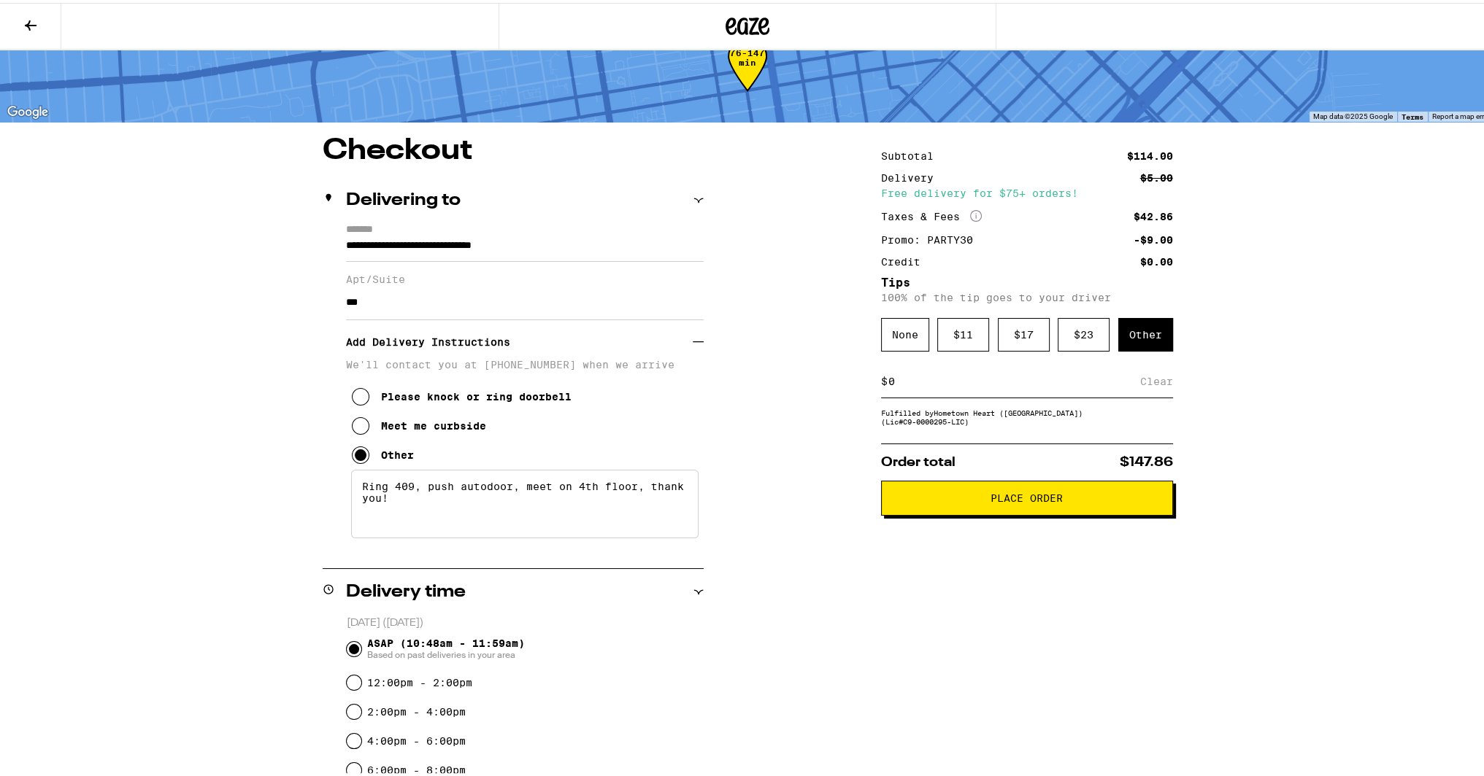
click at [1054, 377] on input at bounding box center [1013, 378] width 253 height 13
type input "10"
click at [1160, 387] on div "Save" at bounding box center [1159, 379] width 26 height 32
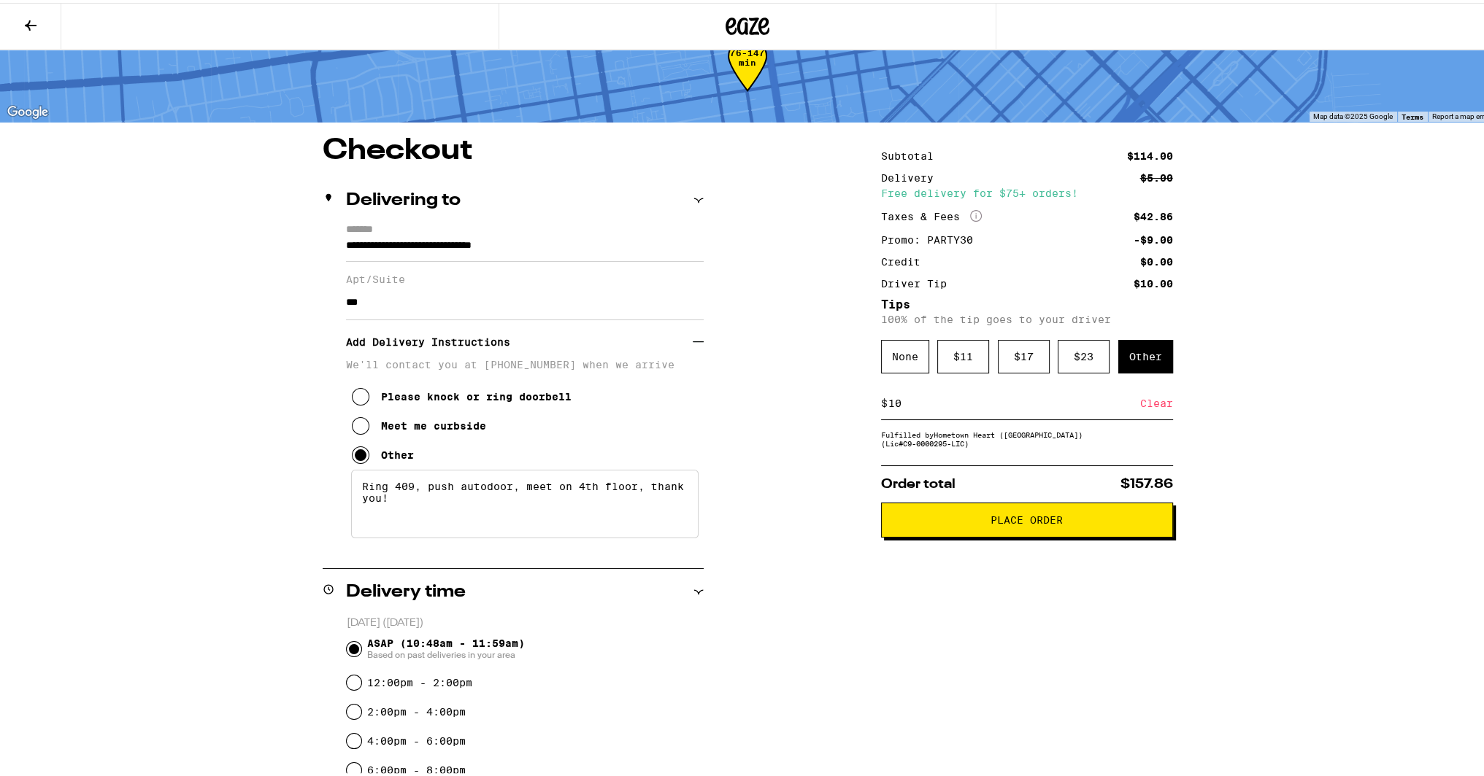
click at [1037, 523] on span "Place Order" at bounding box center [1026, 517] width 72 height 10
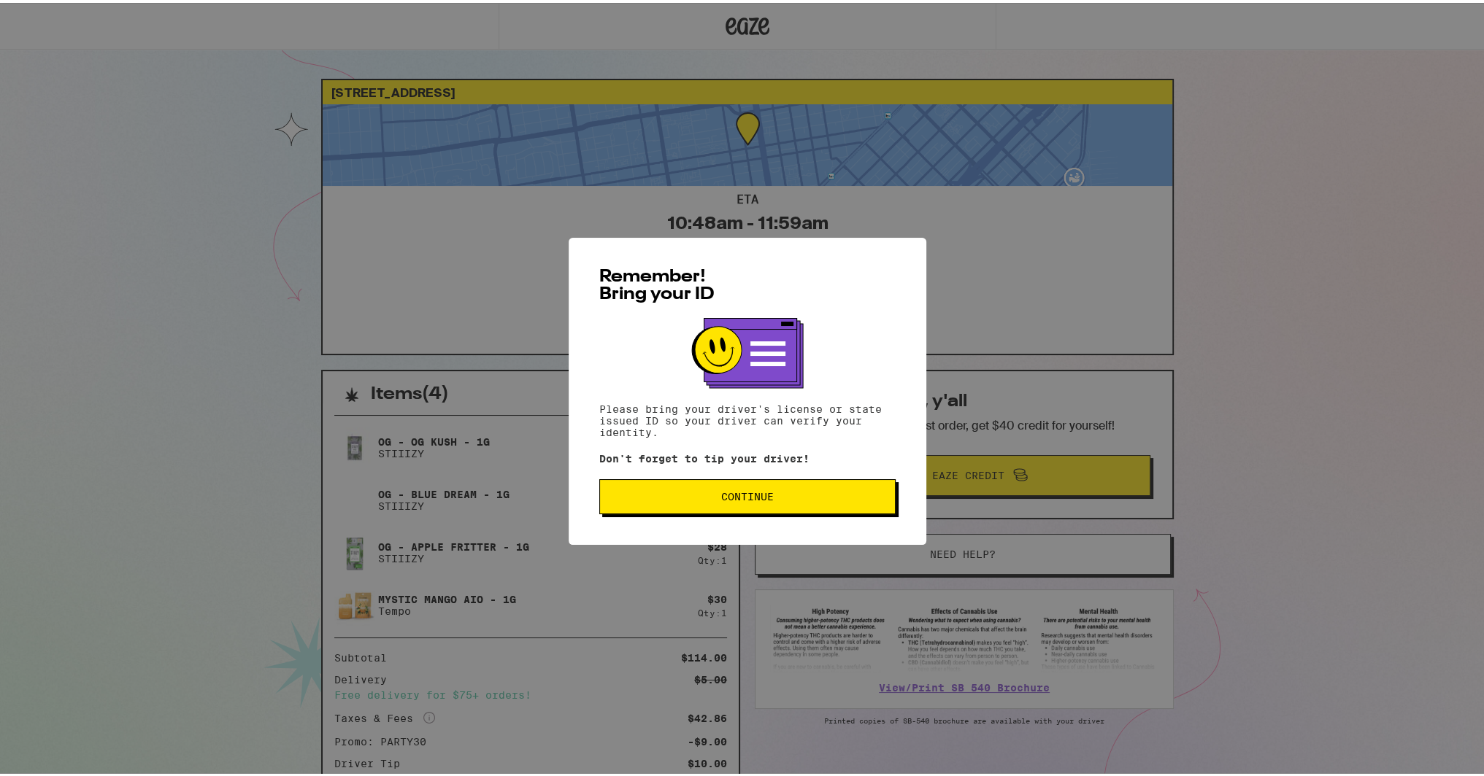
click at [766, 486] on button "Continue" at bounding box center [747, 494] width 296 height 35
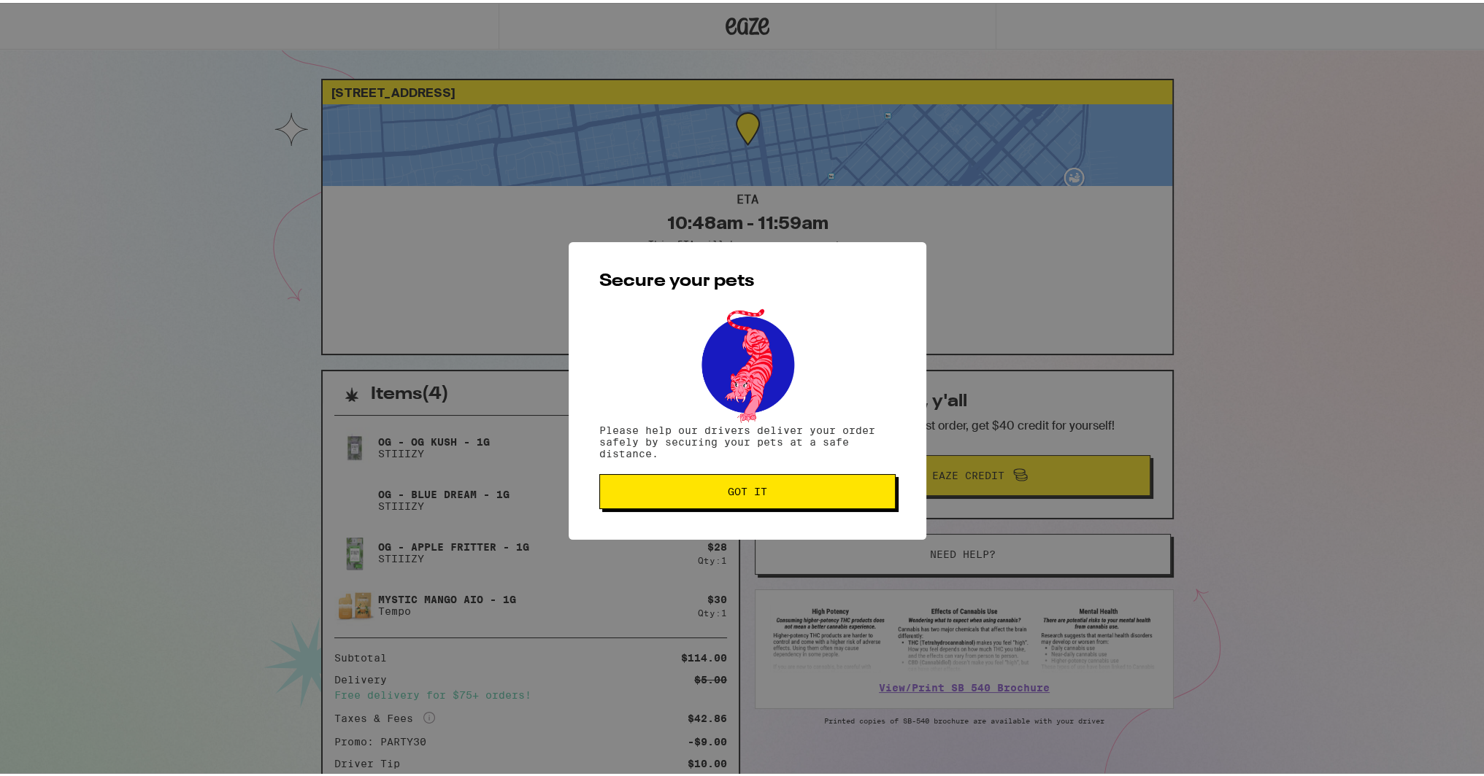
click at [766, 486] on span "Got it" at bounding box center [747, 489] width 271 height 10
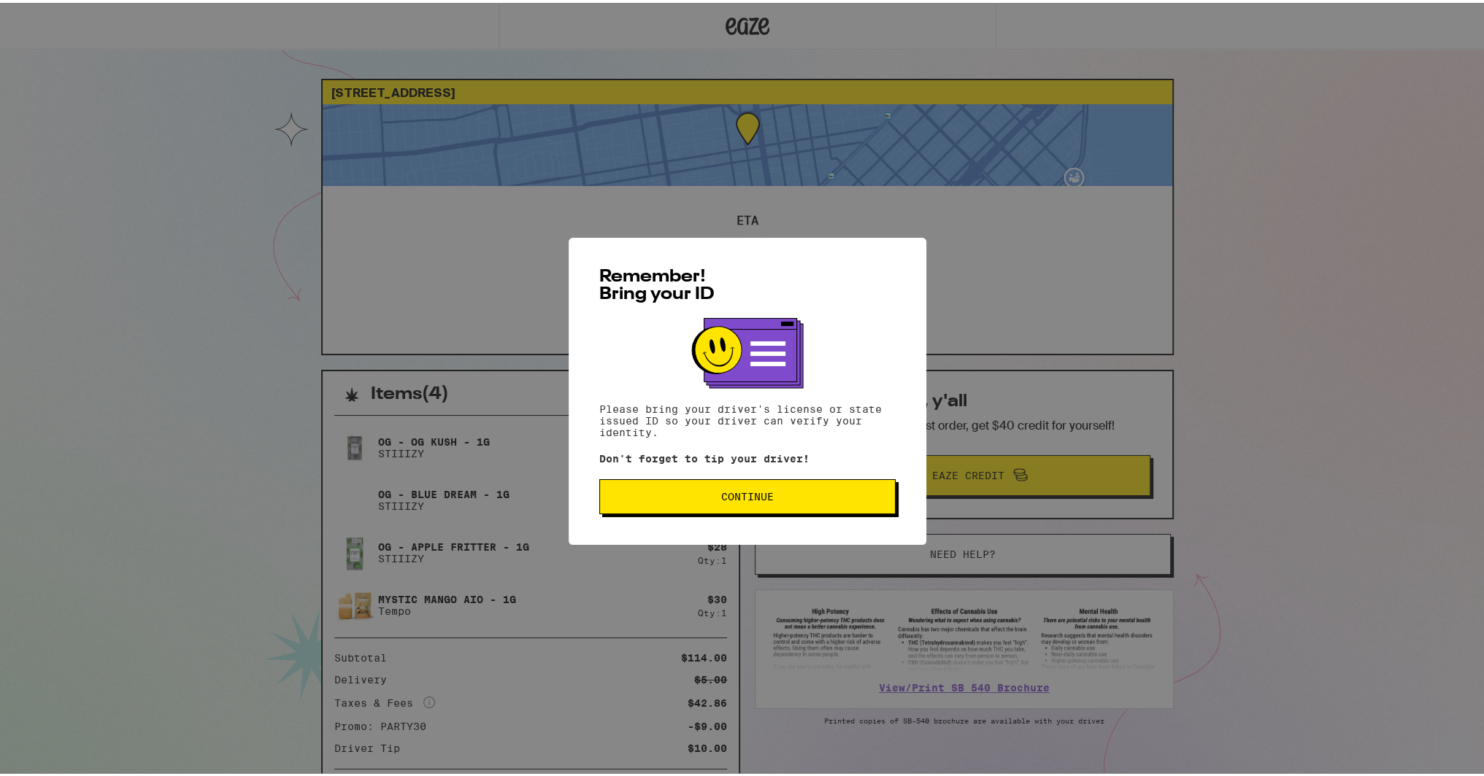
click at [736, 505] on button "Continue" at bounding box center [747, 494] width 296 height 35
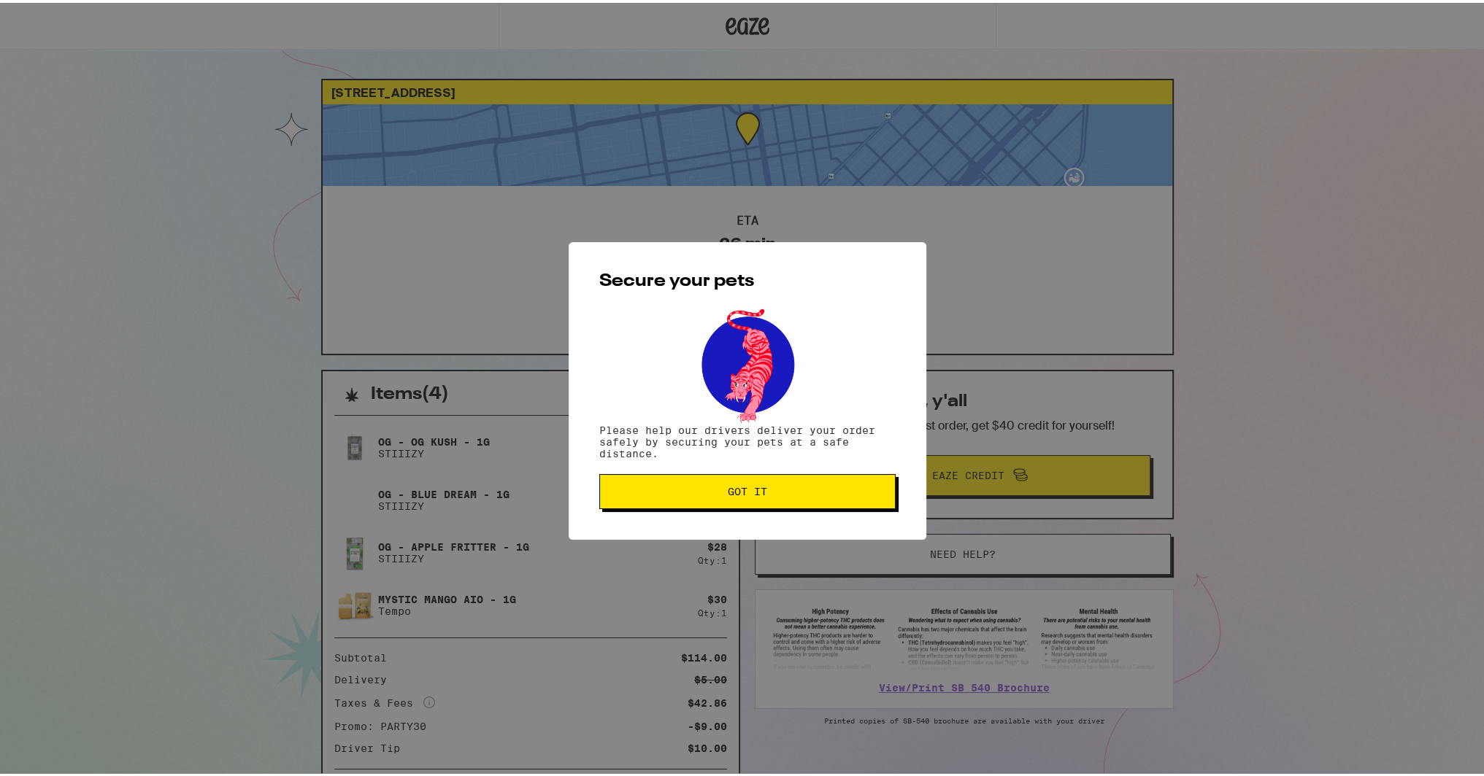
click at [714, 504] on button "Got it" at bounding box center [747, 488] width 296 height 35
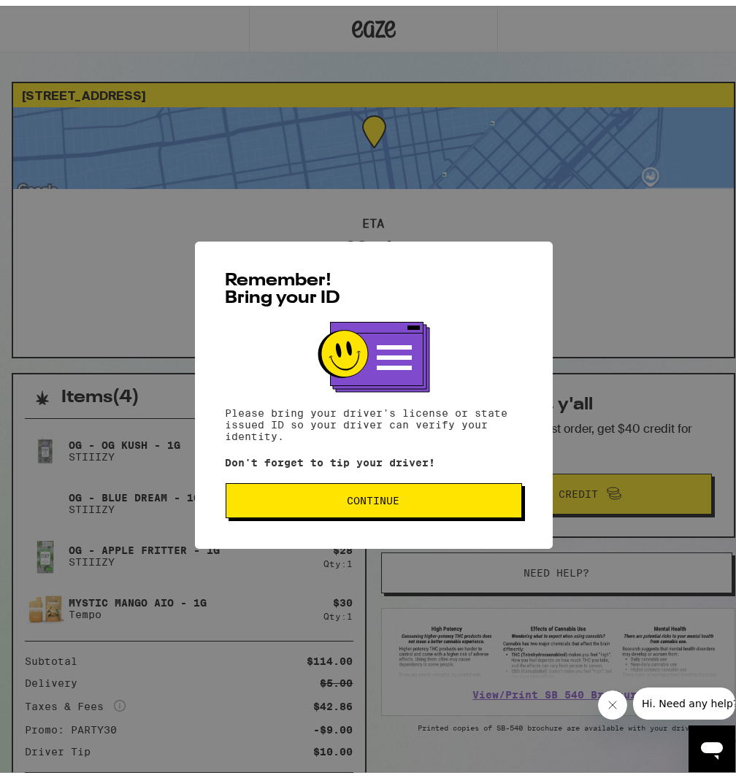
click at [372, 372] on span "Continue" at bounding box center [373, 495] width 53 height 10
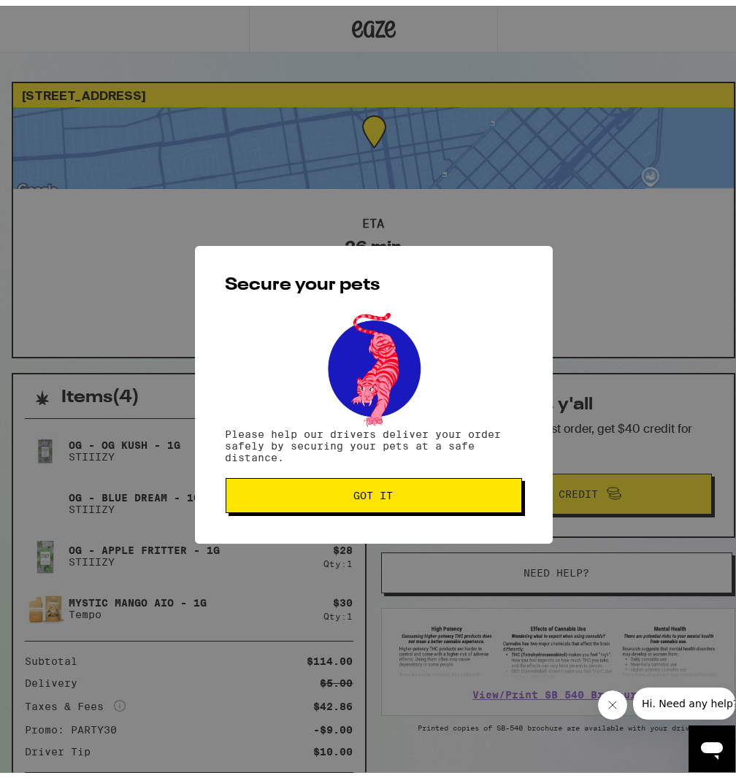
click at [404, 372] on span "Got it" at bounding box center [373, 490] width 271 height 10
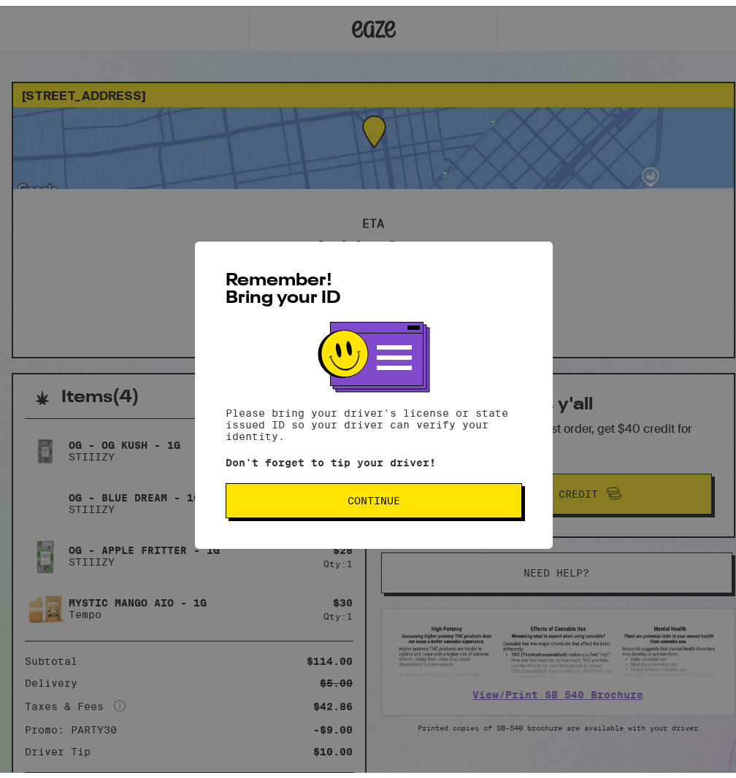
click at [393, 490] on span "Continue" at bounding box center [373, 495] width 53 height 10
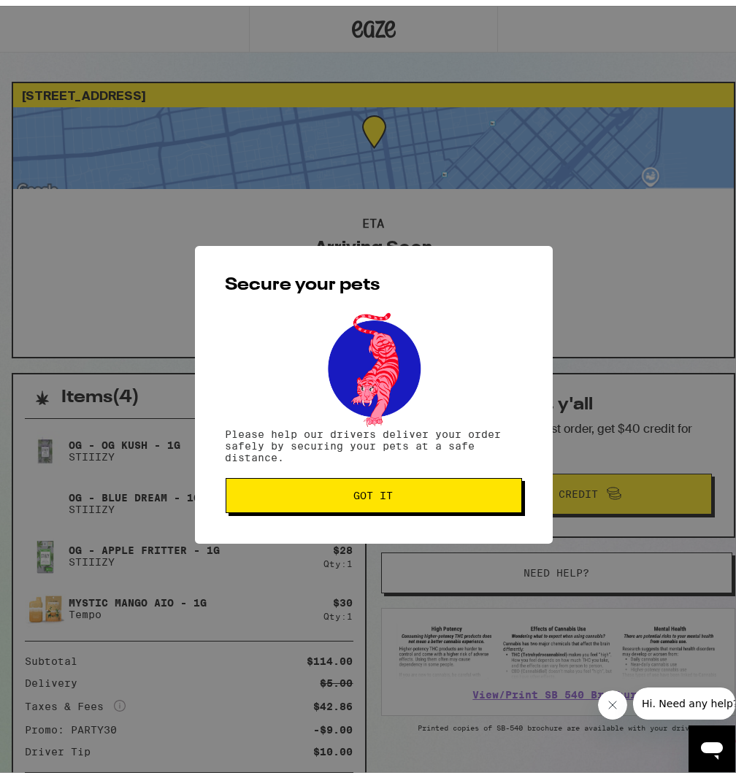
click at [389, 493] on span "Got it" at bounding box center [373, 490] width 271 height 10
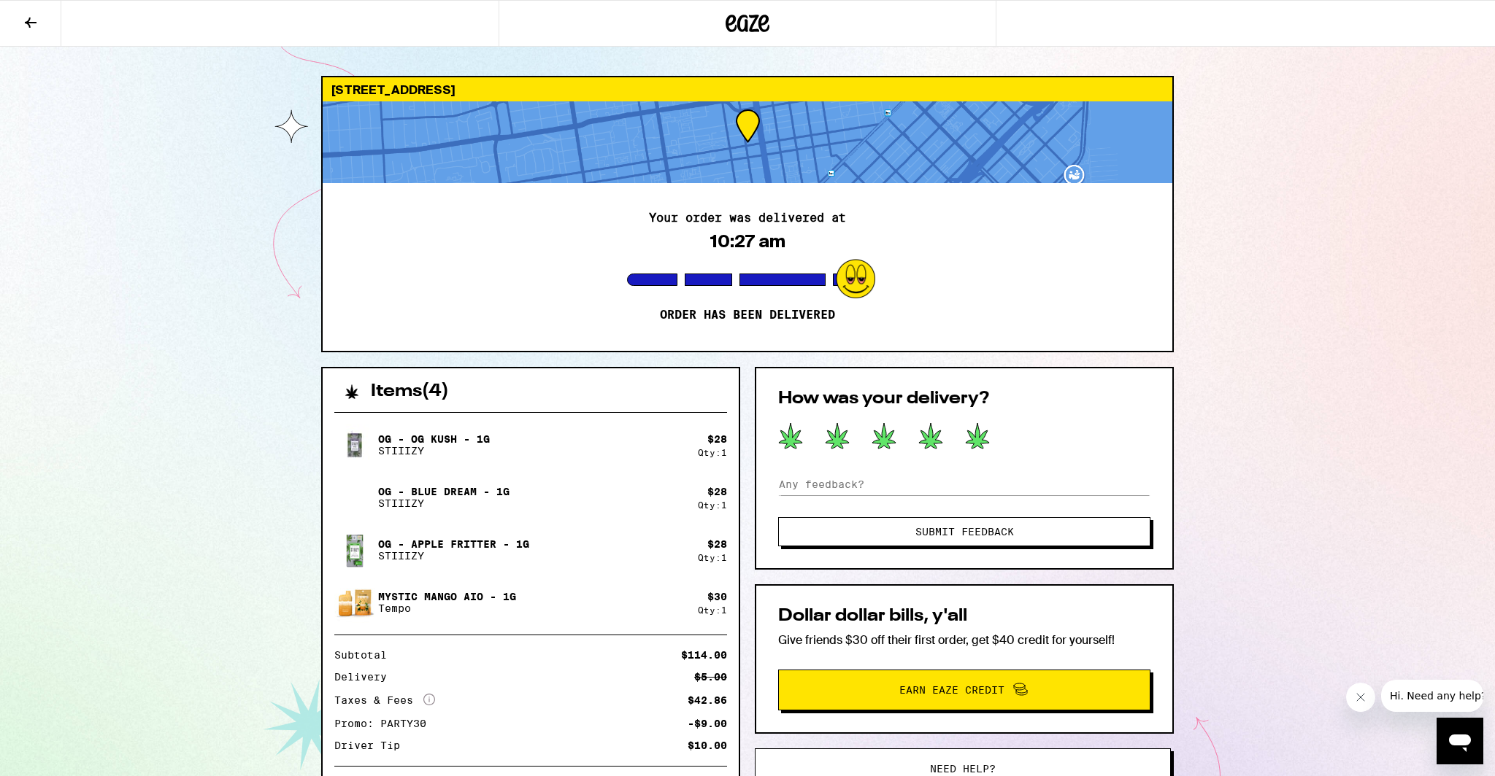
click at [735, 448] on icon at bounding box center [977, 436] width 25 height 27
click at [735, 527] on span "Submit Feedback" at bounding box center [964, 532] width 99 height 10
